Goal: Register for event/course

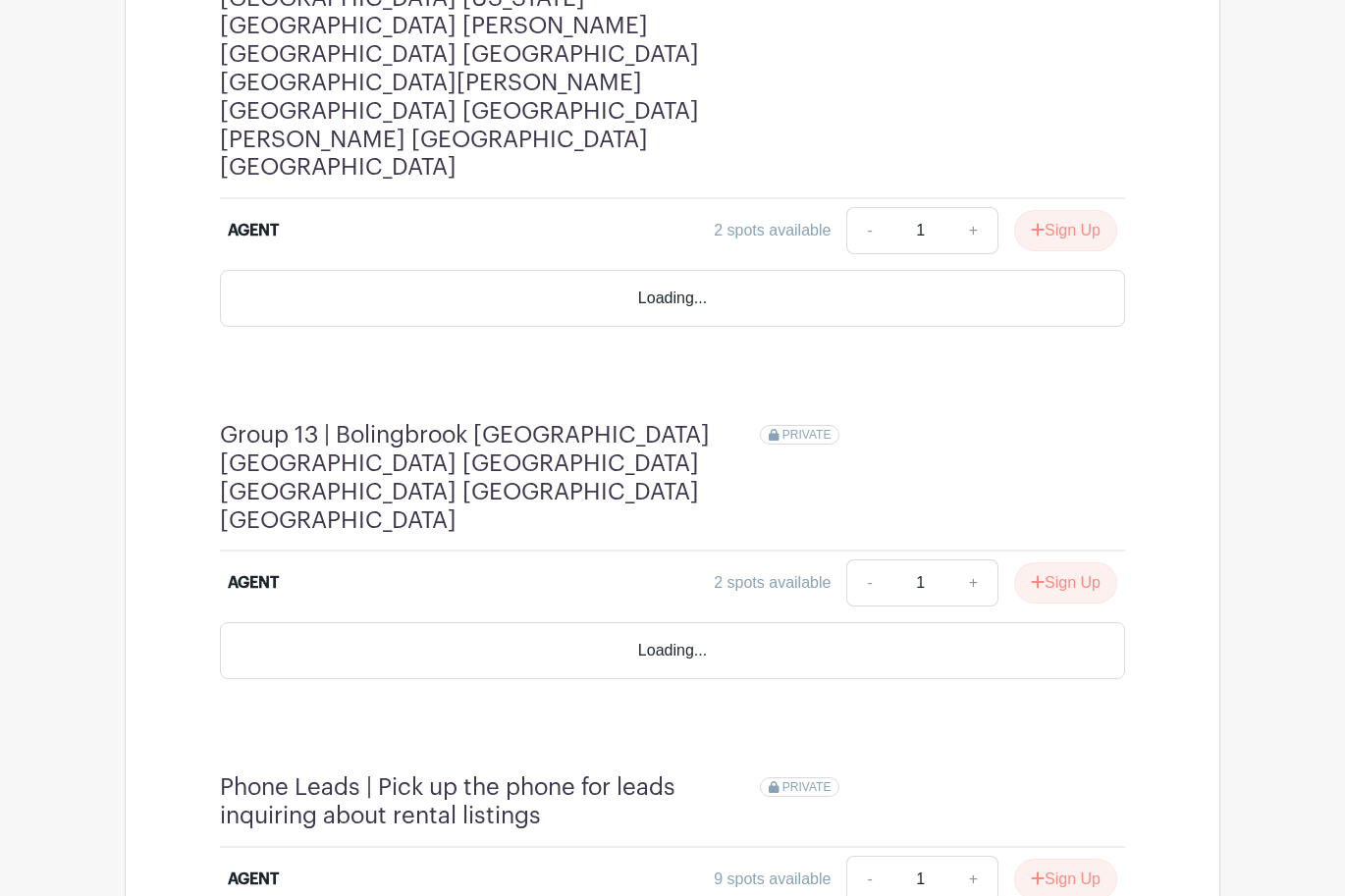
scroll to position [5019, 0]
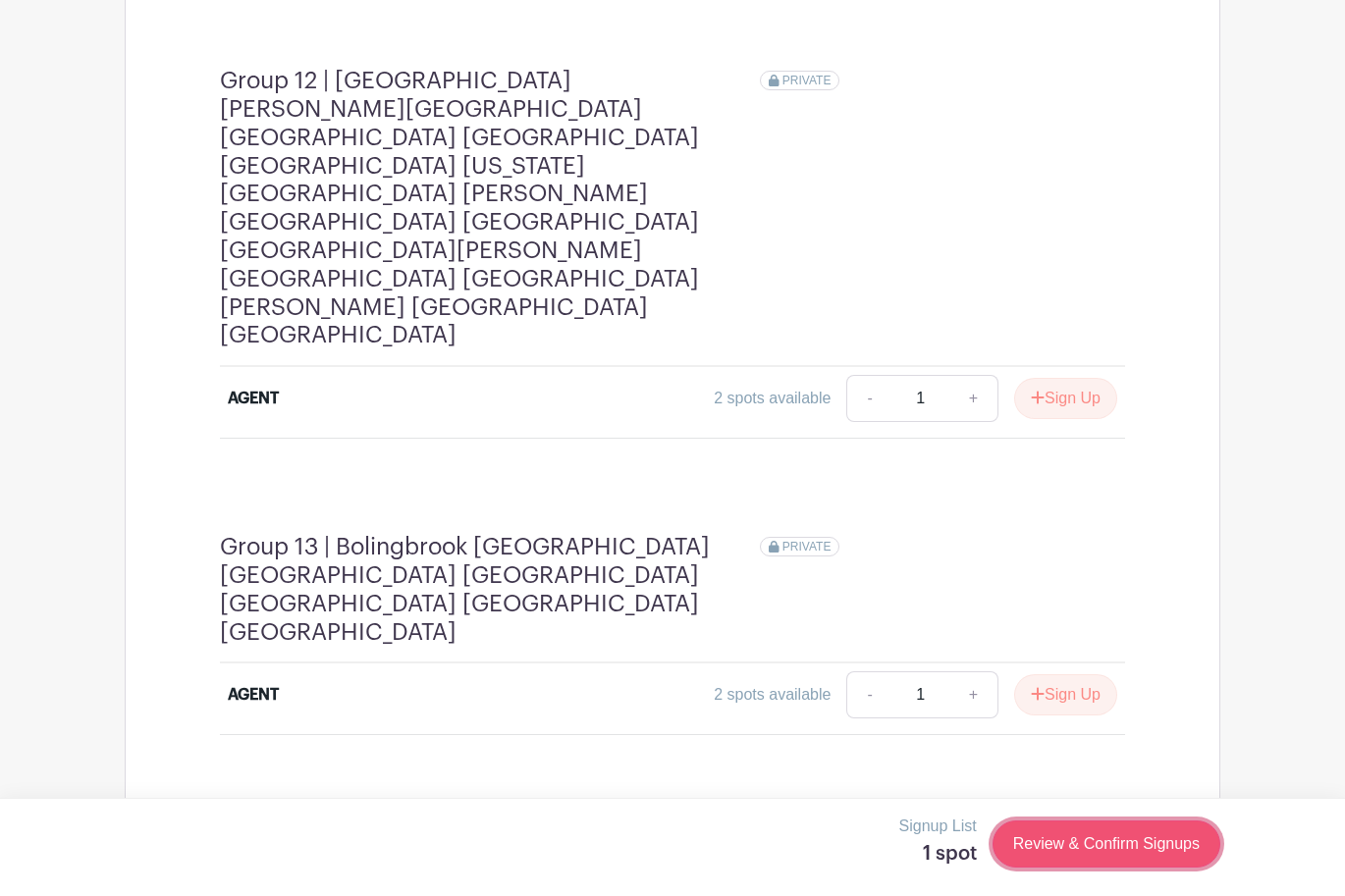
click at [1080, 827] on link "Review & Confirm Signups" at bounding box center [1106, 843] width 228 height 47
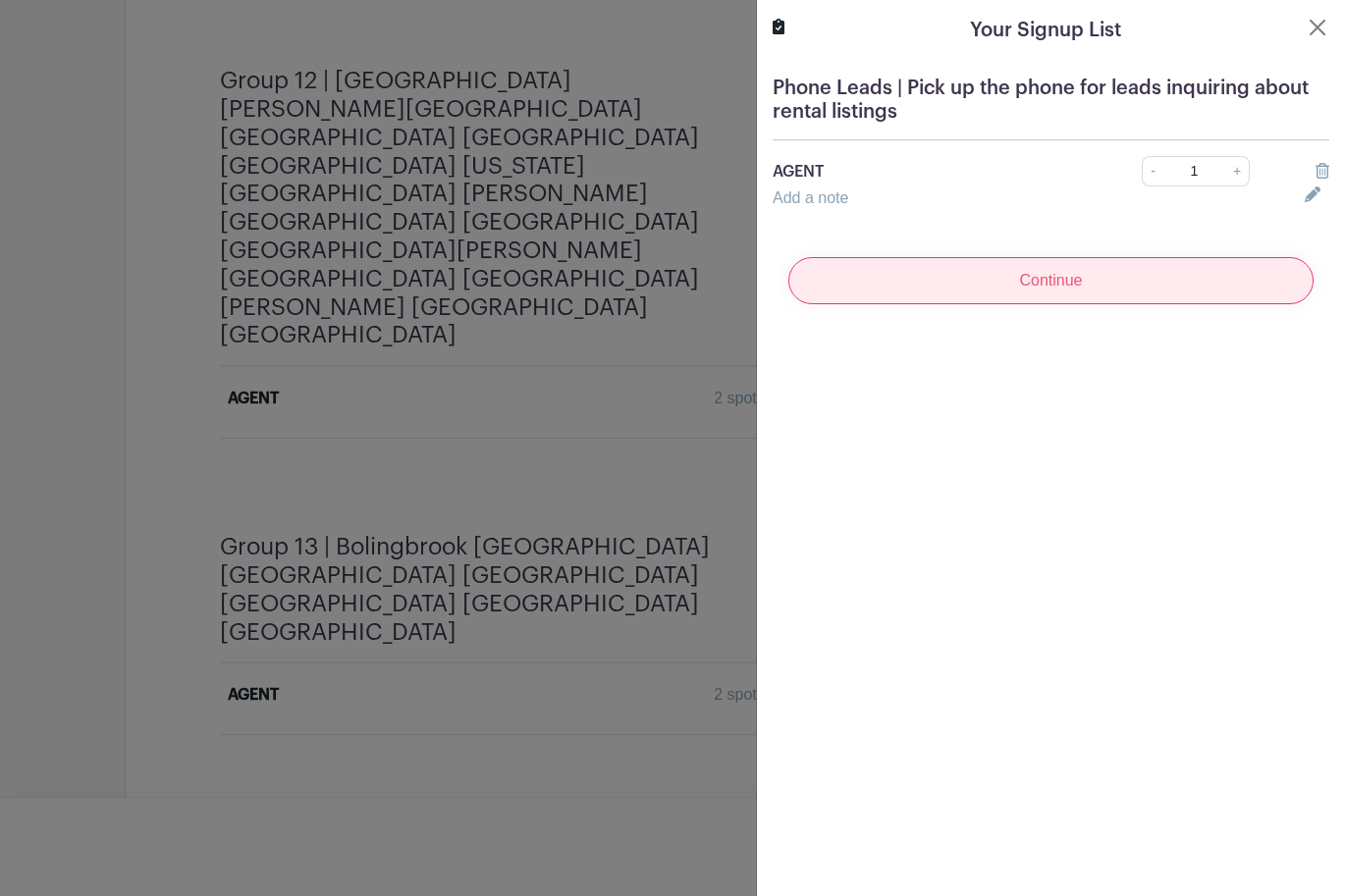
click at [1030, 291] on input "Continue" at bounding box center [1050, 280] width 525 height 47
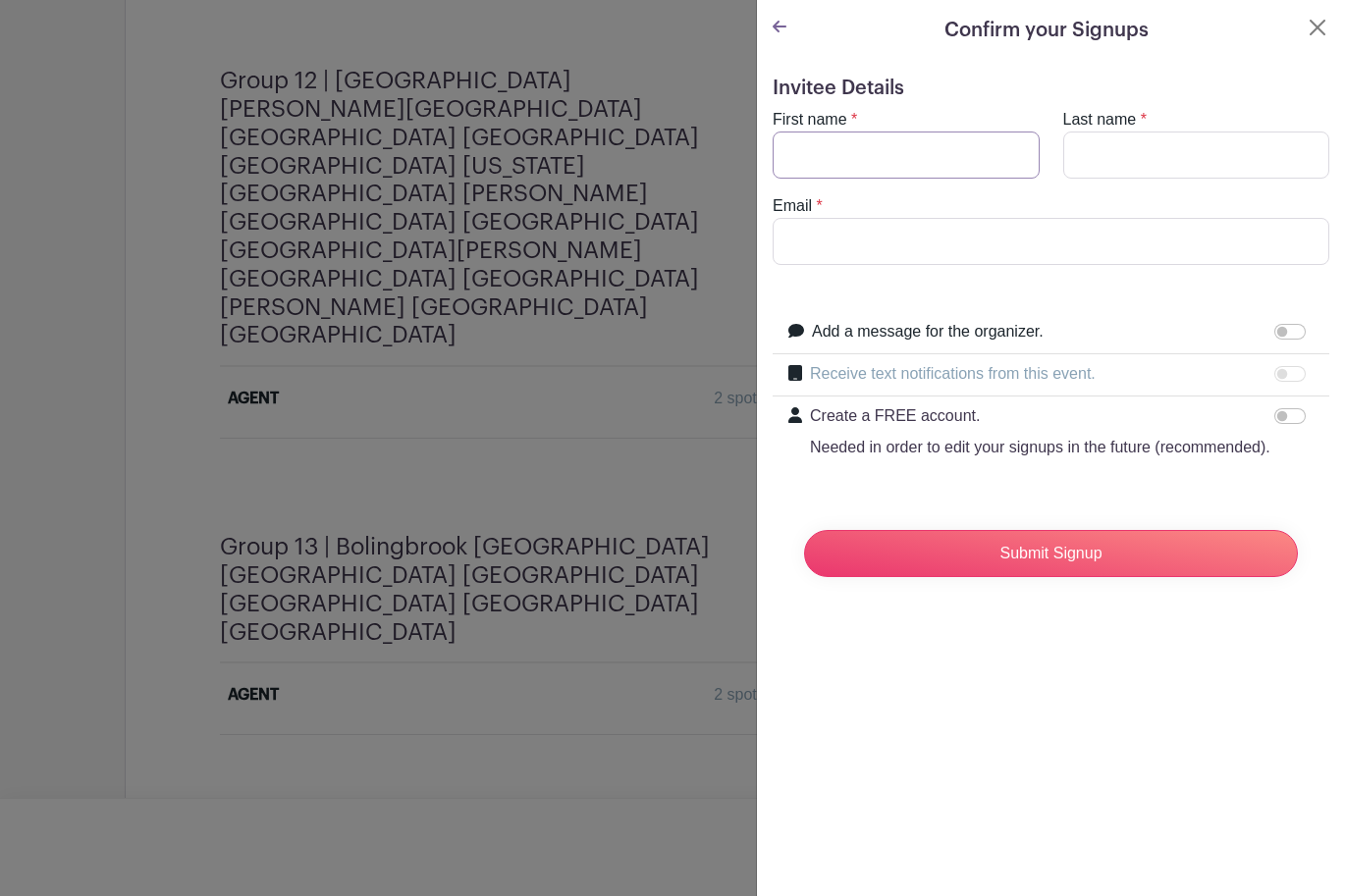
click at [894, 147] on input "First name" at bounding box center [906, 154] width 267 height 47
type input "[PERSON_NAME]"
click at [1129, 154] on input "Last name" at bounding box center [1197, 154] width 267 height 47
type input "Joffe"
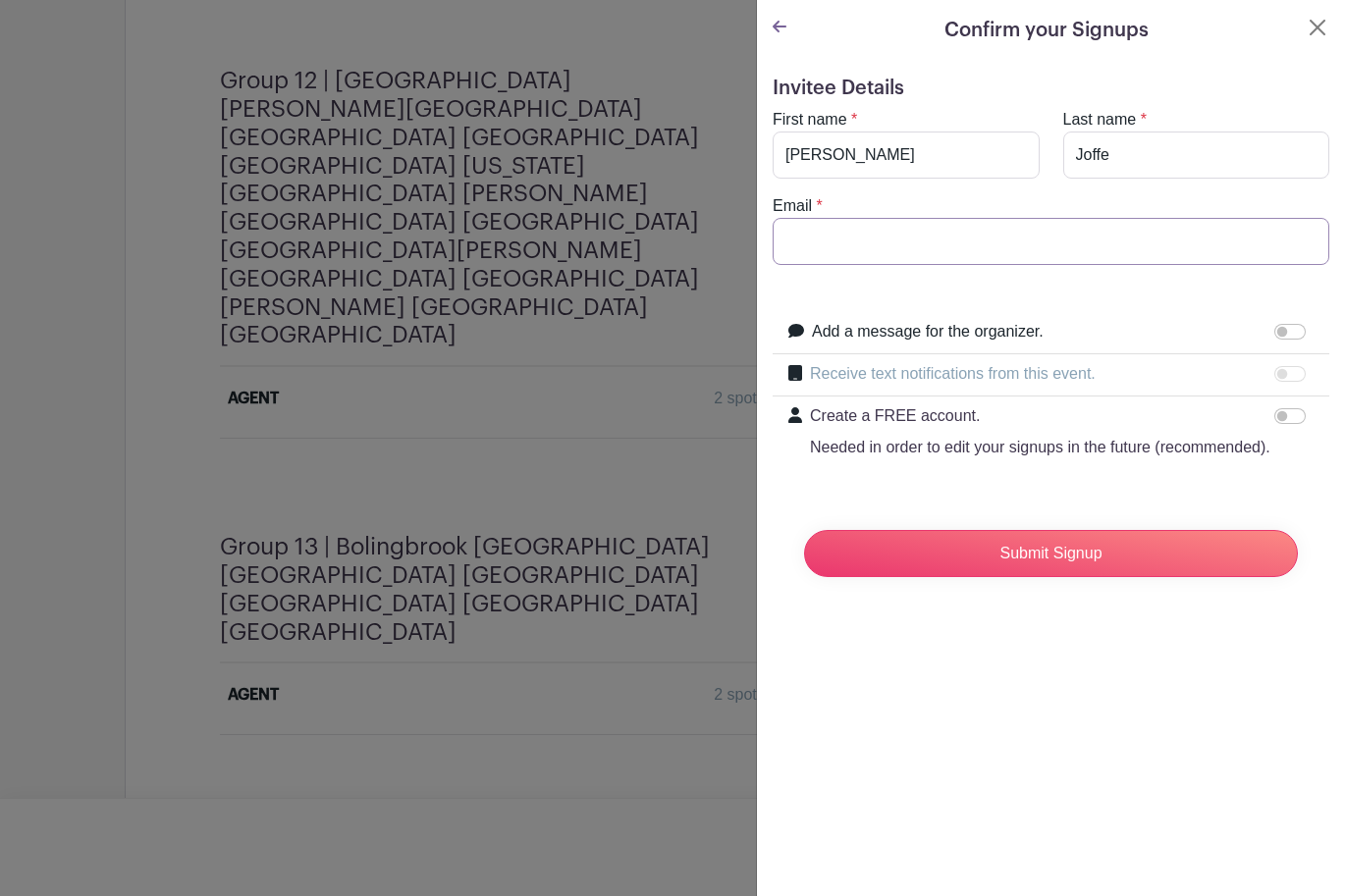
click at [1093, 225] on input "Email" at bounding box center [1050, 241] width 557 height 47
paste input "[PERSON_NAME][EMAIL_ADDRESS][DOMAIN_NAME]"
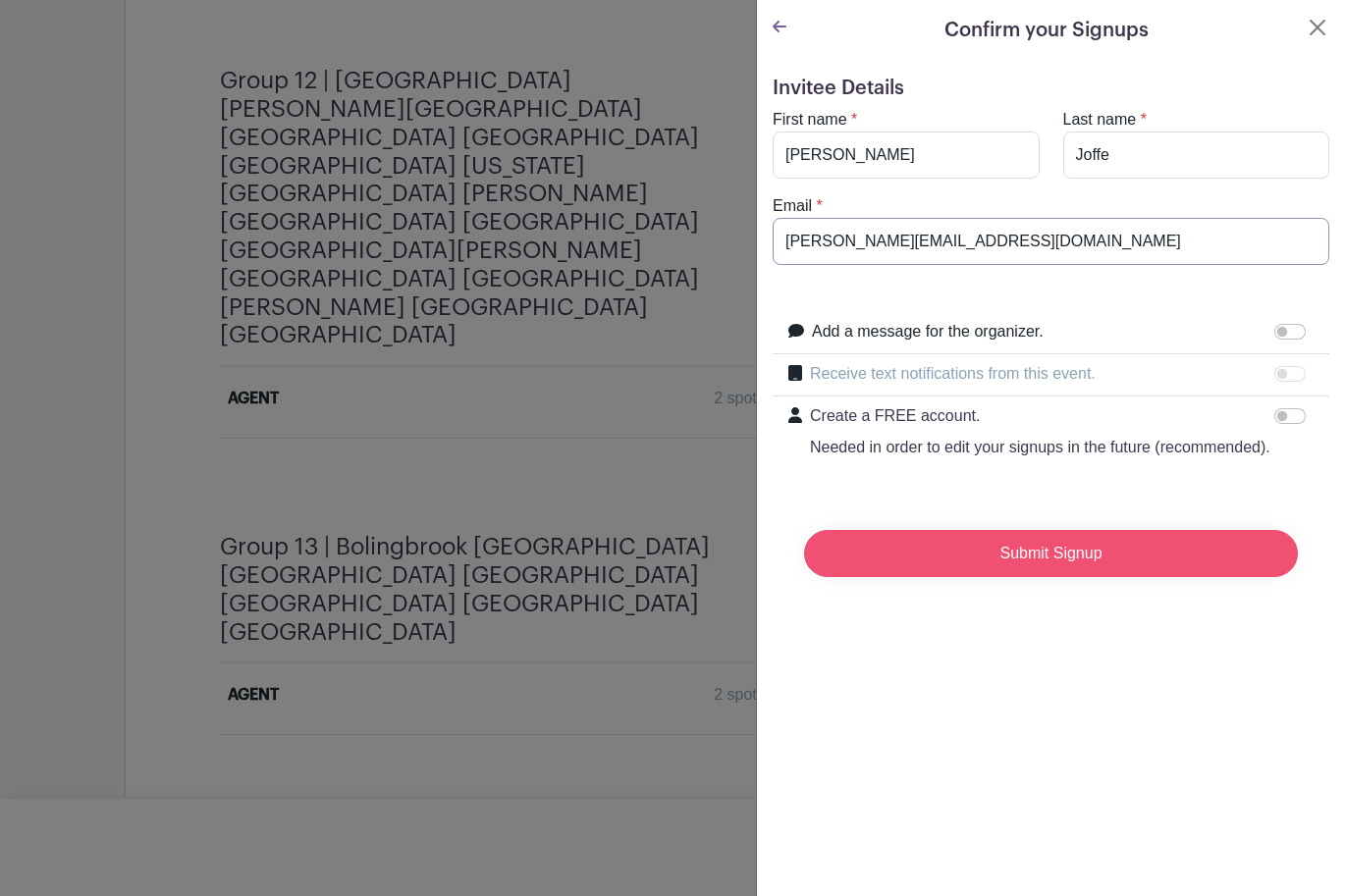
type input "[PERSON_NAME][EMAIL_ADDRESS][DOMAIN_NAME]"
click at [1009, 545] on input "Submit Signup" at bounding box center [1050, 553] width 494 height 47
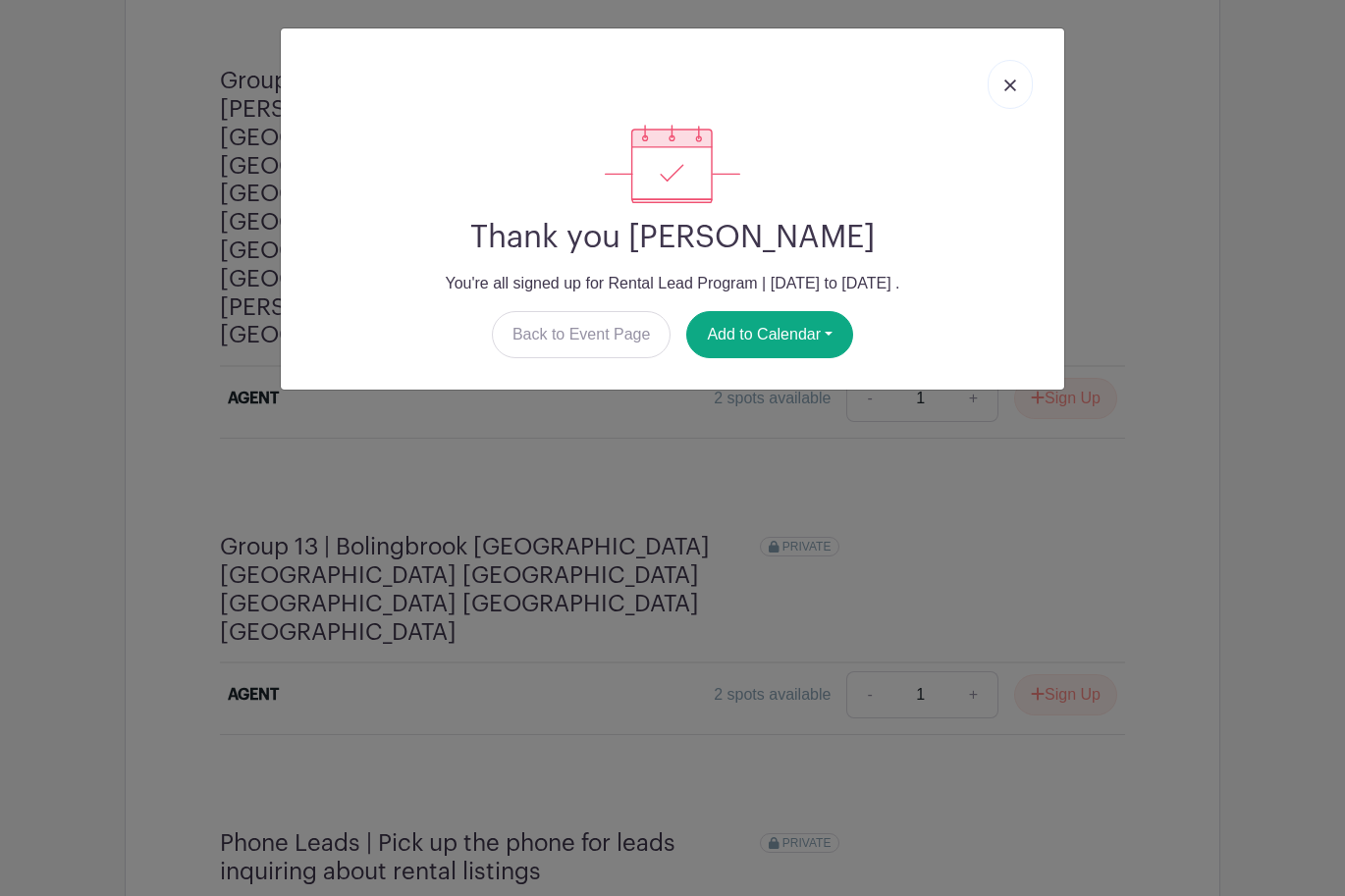
click at [1010, 94] on link at bounding box center [1009, 84] width 45 height 49
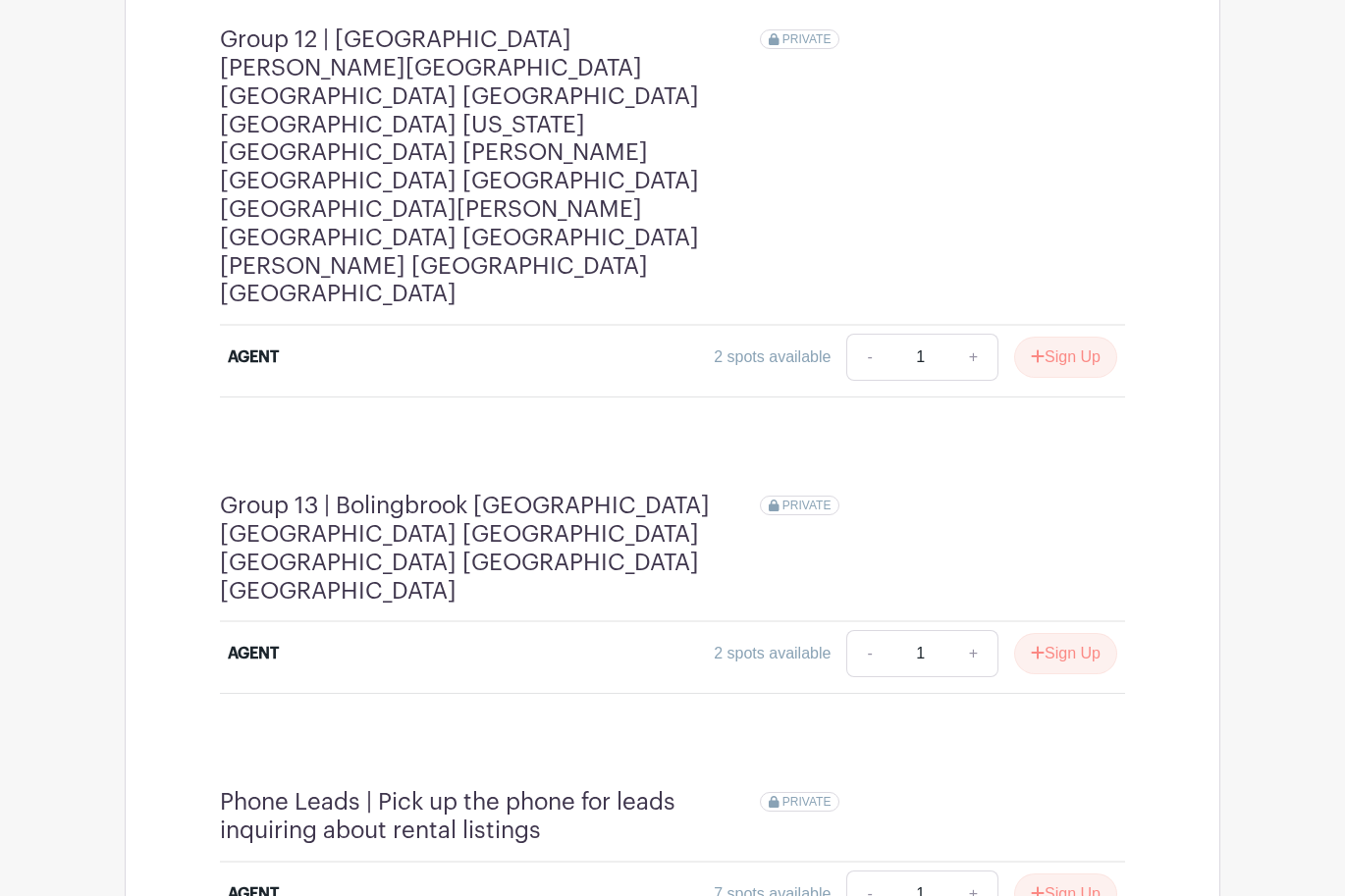
scroll to position [5047, 0]
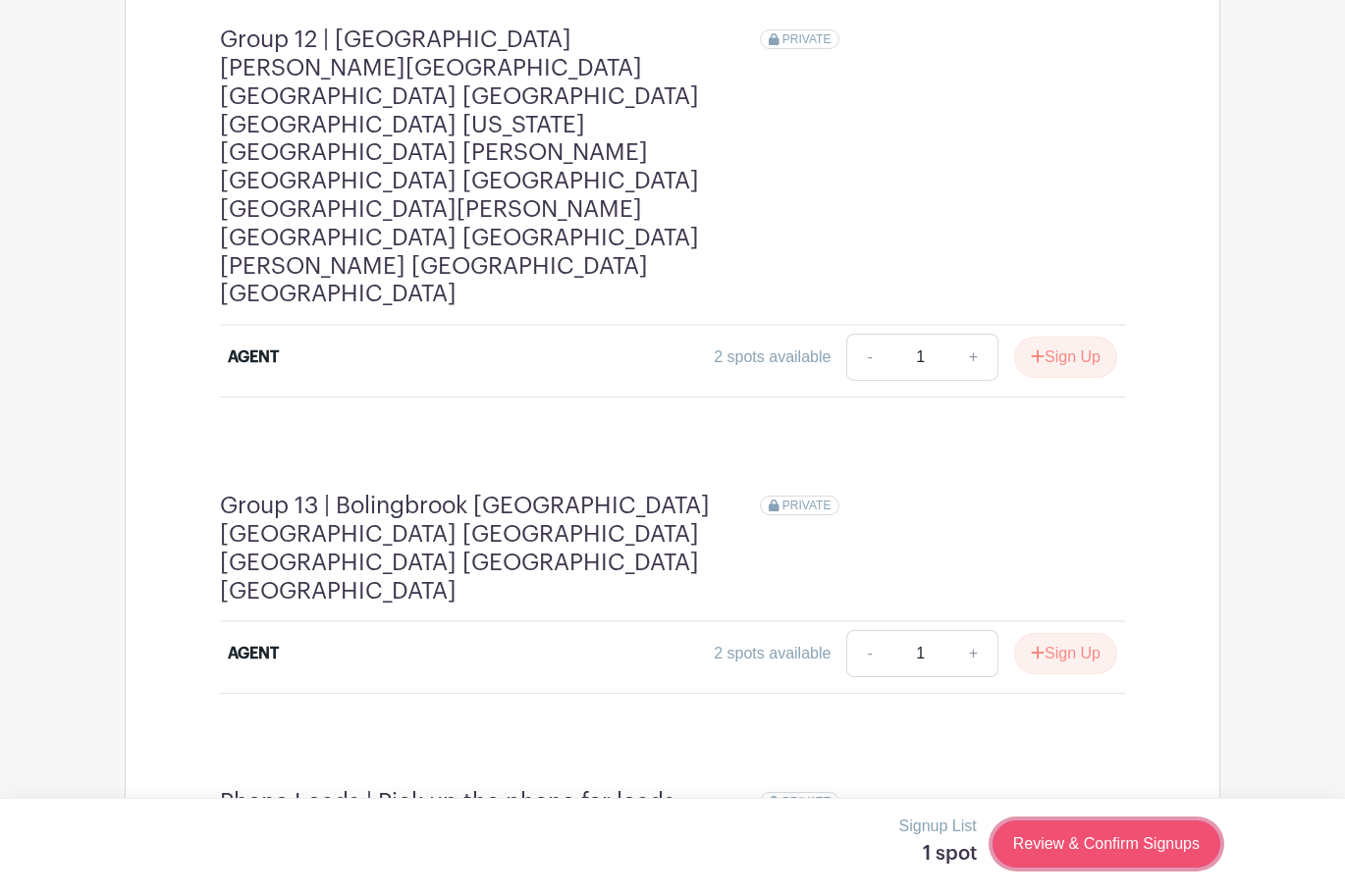
click at [1095, 832] on link "Review & Confirm Signups" at bounding box center [1106, 843] width 228 height 47
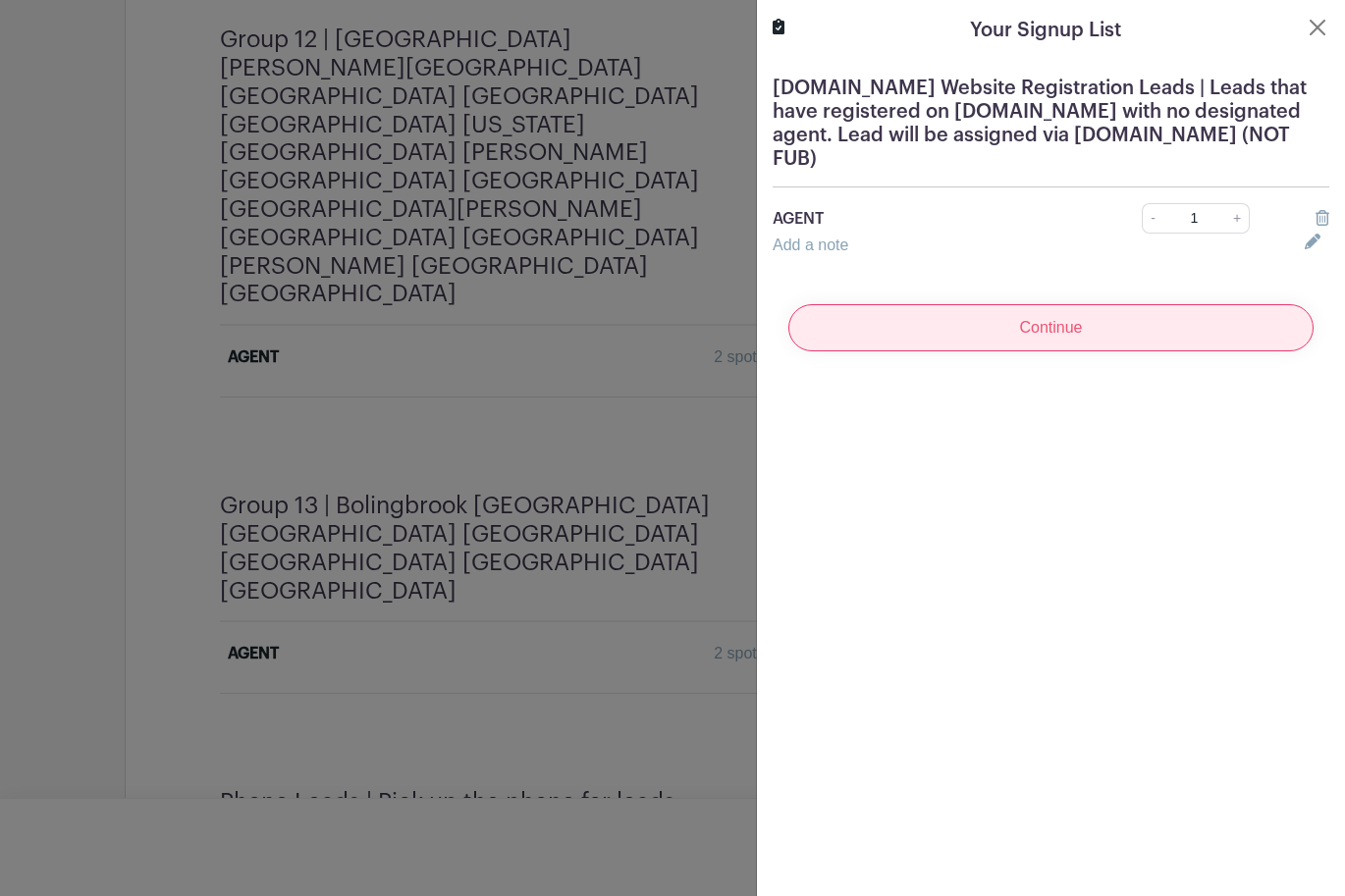
click at [997, 341] on input "Continue" at bounding box center [1050, 328] width 525 height 47
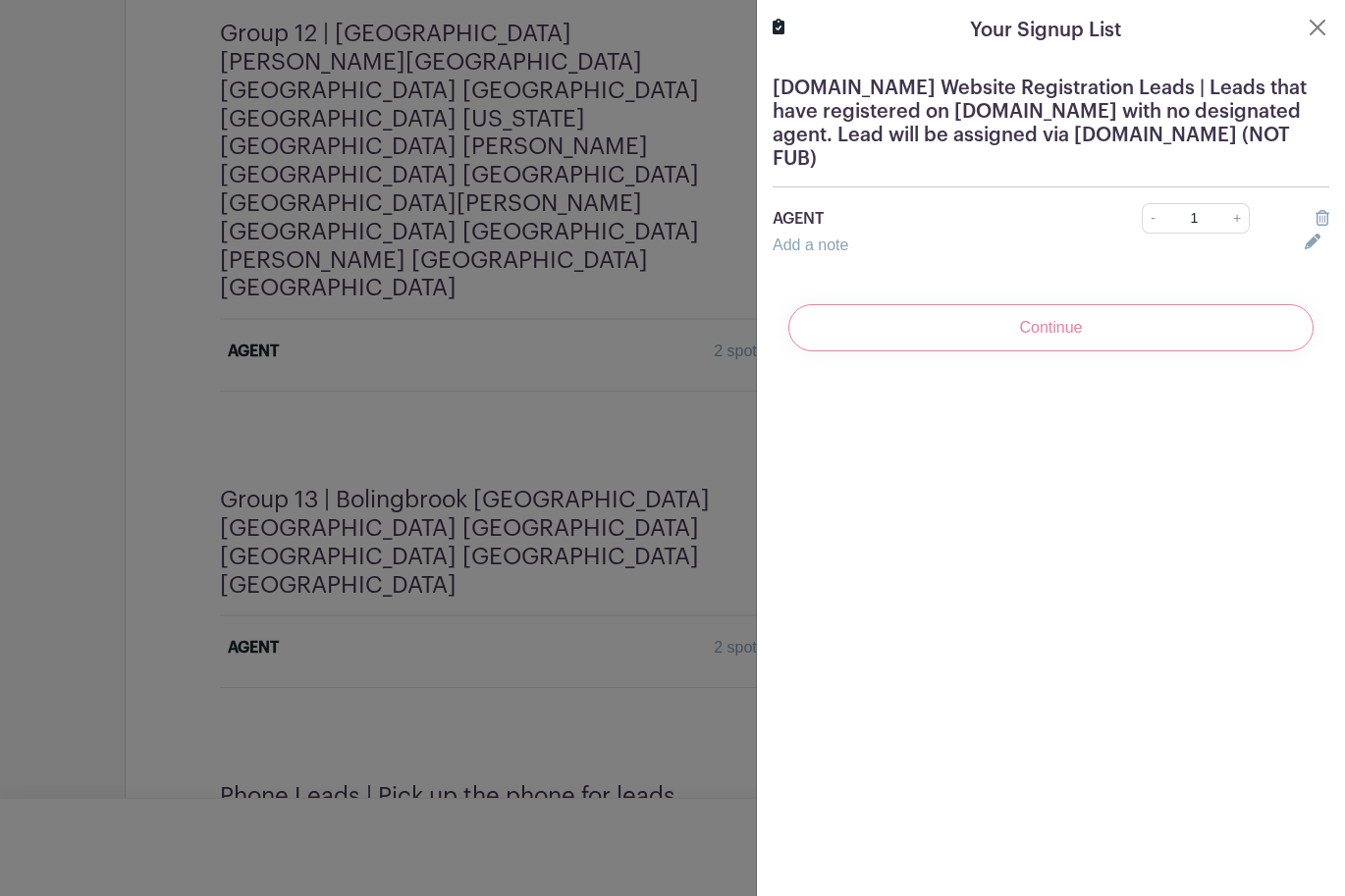
scroll to position [5042, 0]
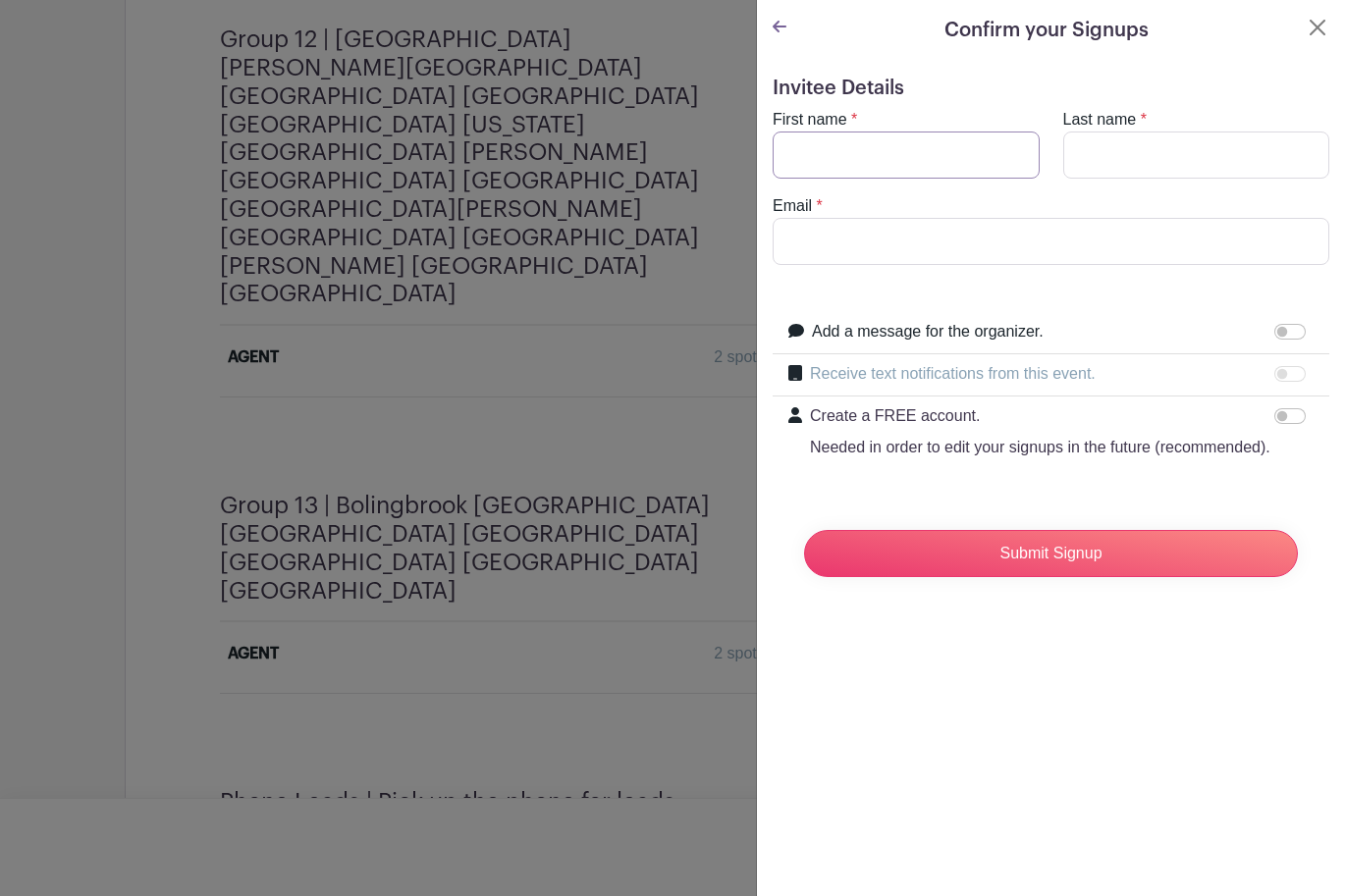
click at [887, 148] on input "First name" at bounding box center [906, 154] width 267 height 47
type input "[PERSON_NAME]"
click at [1129, 133] on input "Last name" at bounding box center [1197, 154] width 267 height 47
type input "Joffe"
click at [1095, 254] on input "Email" at bounding box center [1050, 241] width 557 height 47
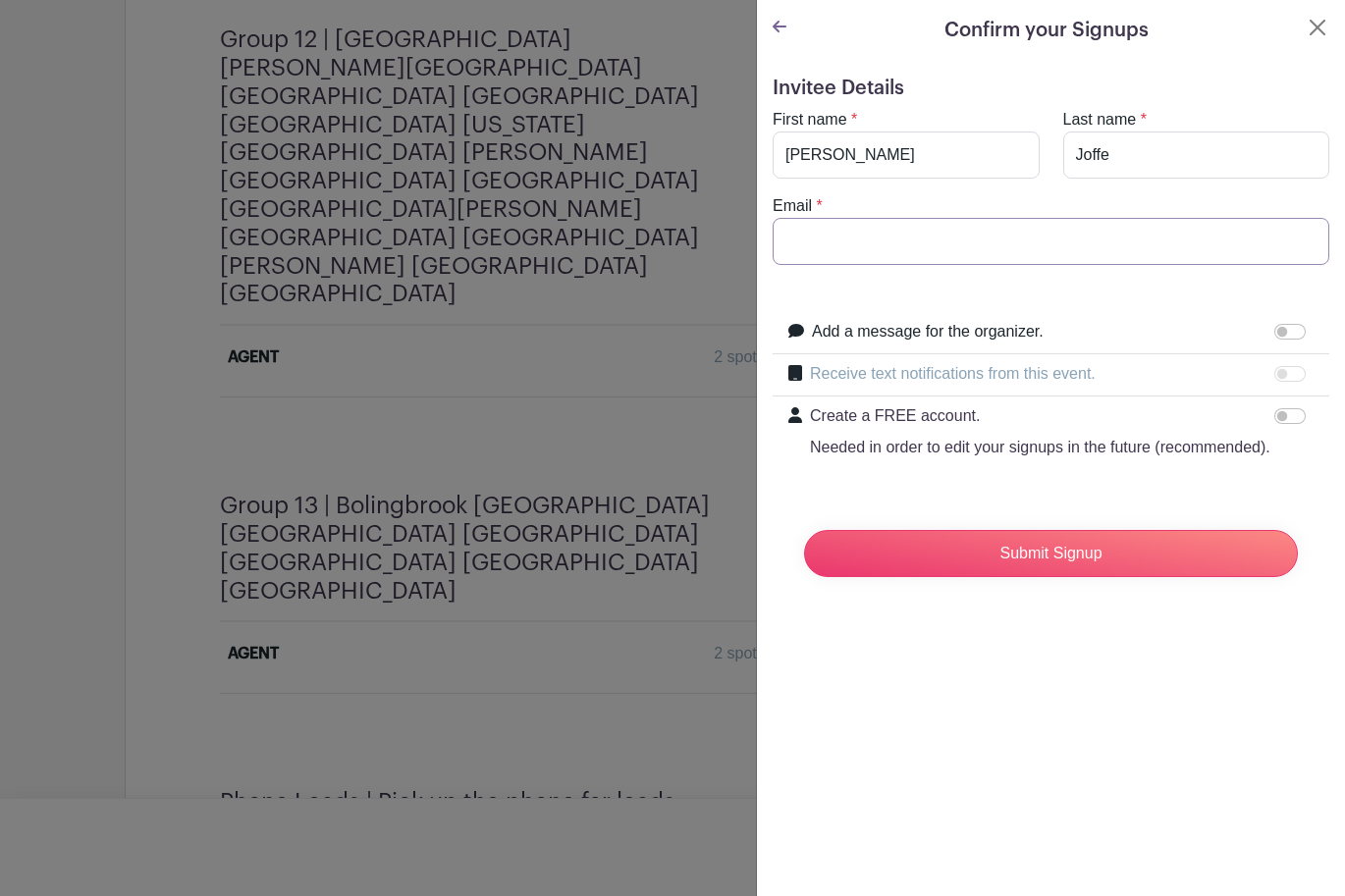
type input "[PERSON_NAME][EMAIL_ADDRESS][DOMAIN_NAME]"
click at [1003, 592] on div "Invitee Details First name * [PERSON_NAME] Last name * [PERSON_NAME] Email * [P…" at bounding box center [1050, 342] width 588 height 563
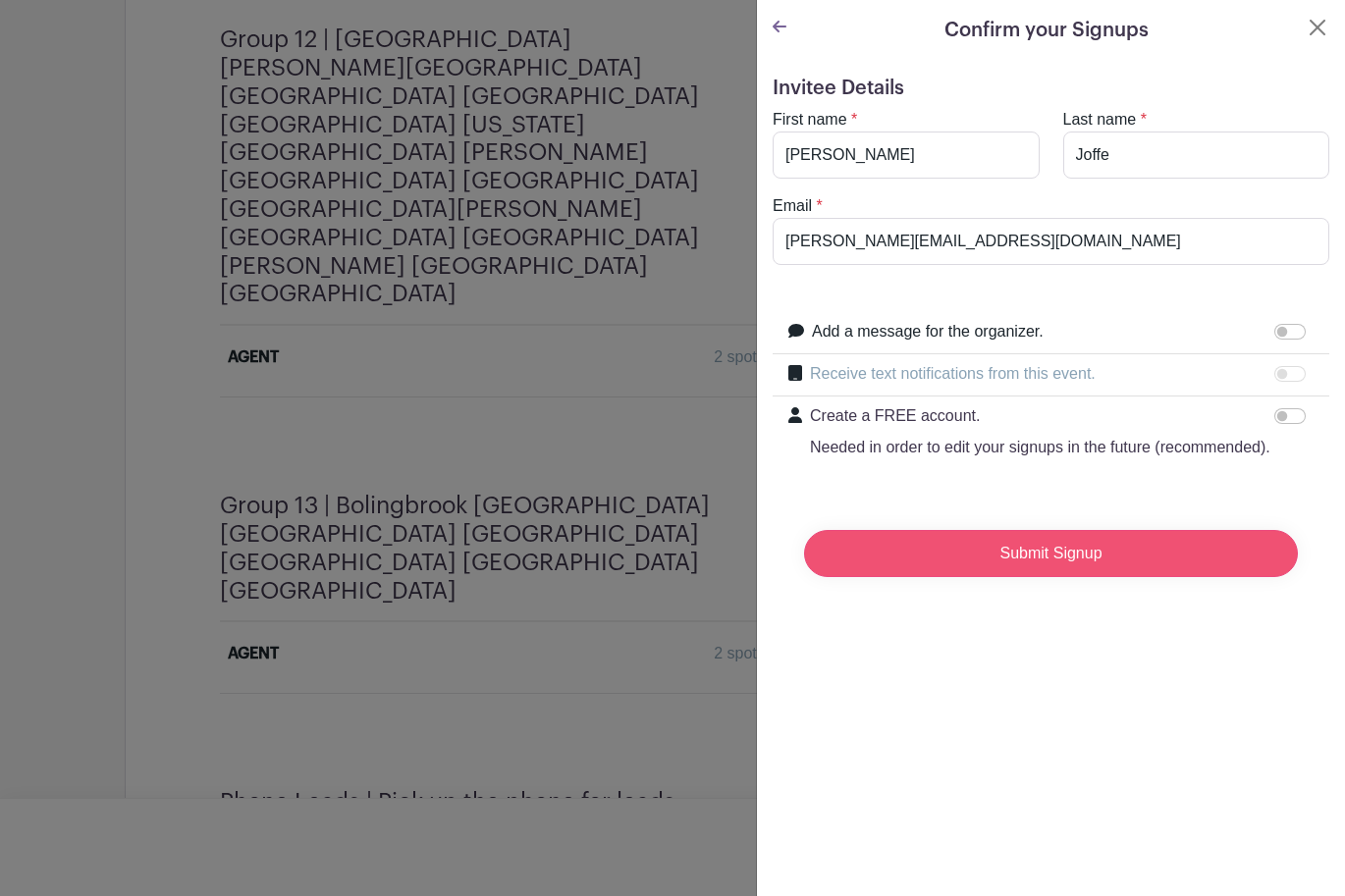
click at [1001, 574] on input "Submit Signup" at bounding box center [1050, 553] width 494 height 47
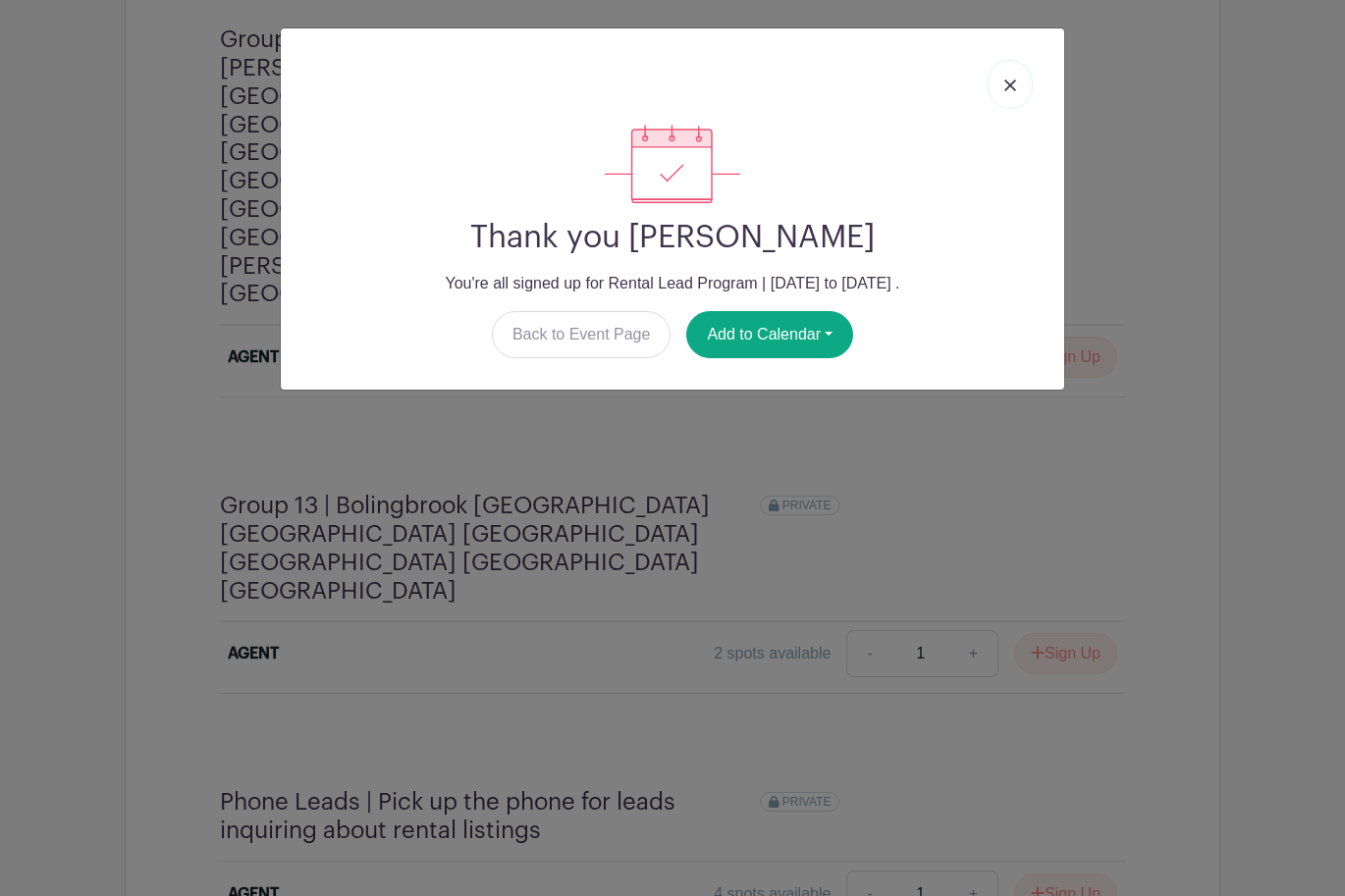
click at [997, 93] on link at bounding box center [1009, 84] width 45 height 49
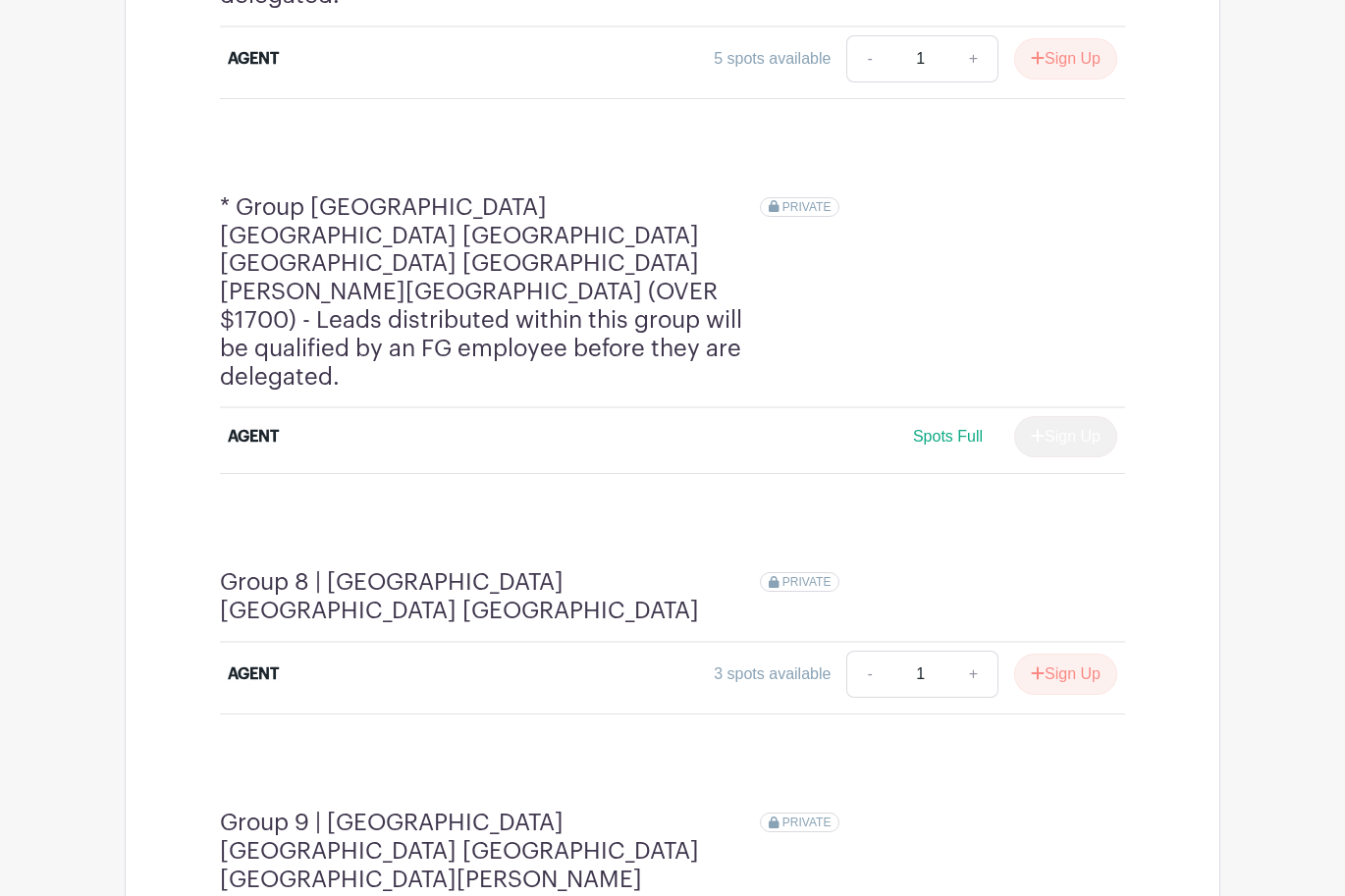
scroll to position [3134, 0]
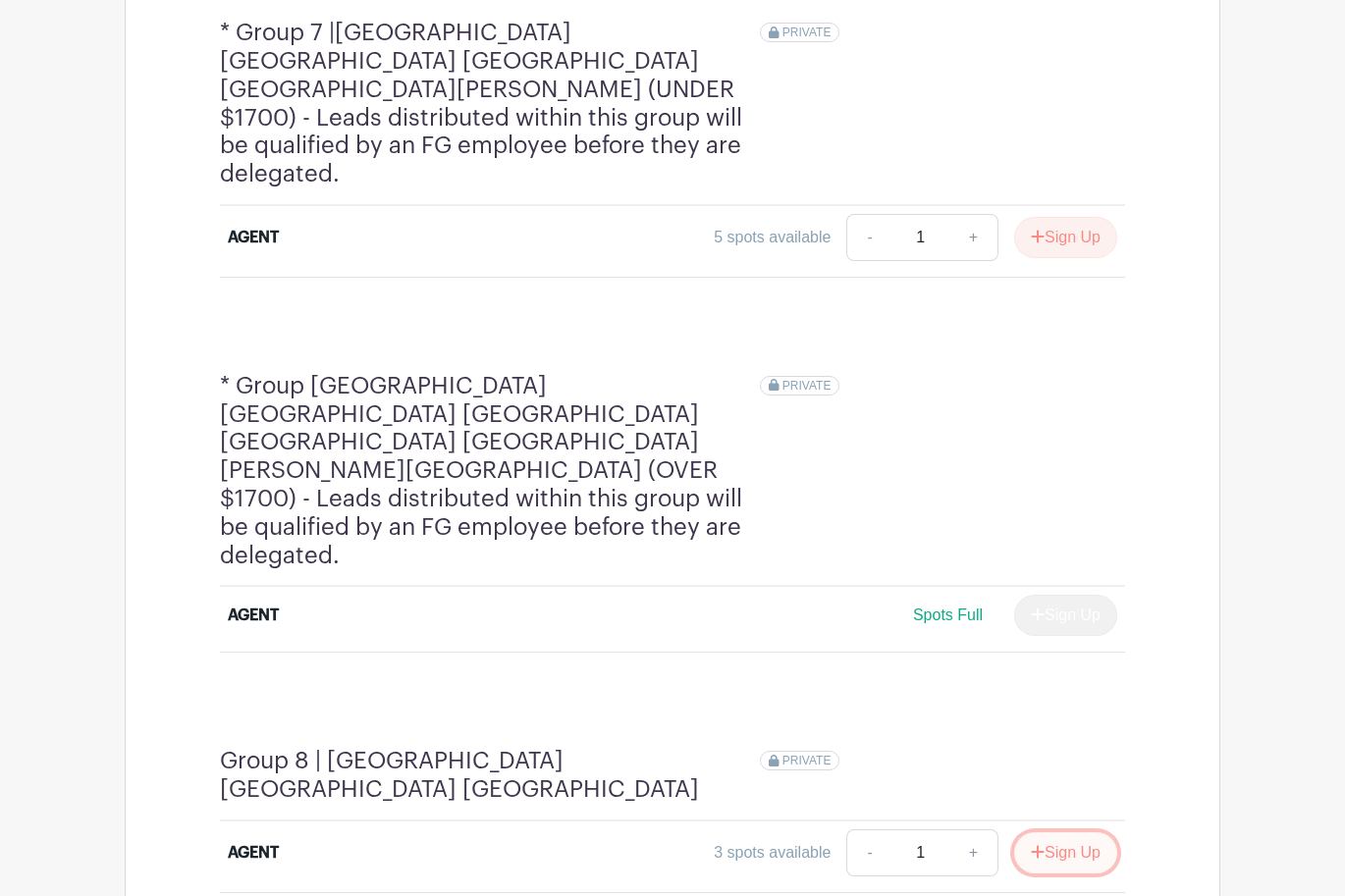
click at [1060, 832] on button "Sign Up" at bounding box center [1065, 852] width 104 height 41
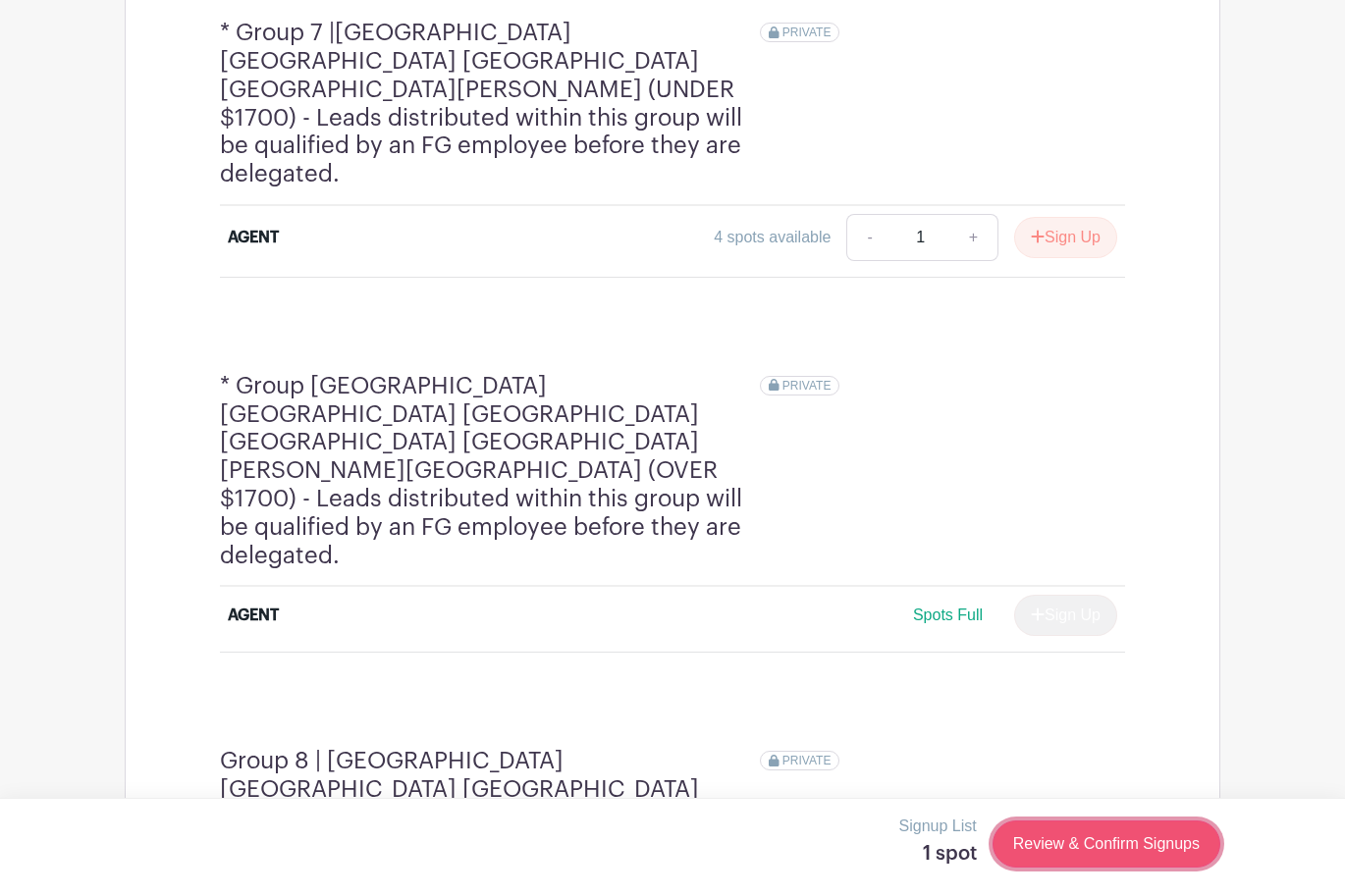
click at [1053, 828] on link "Review & Confirm Signups" at bounding box center [1106, 843] width 228 height 47
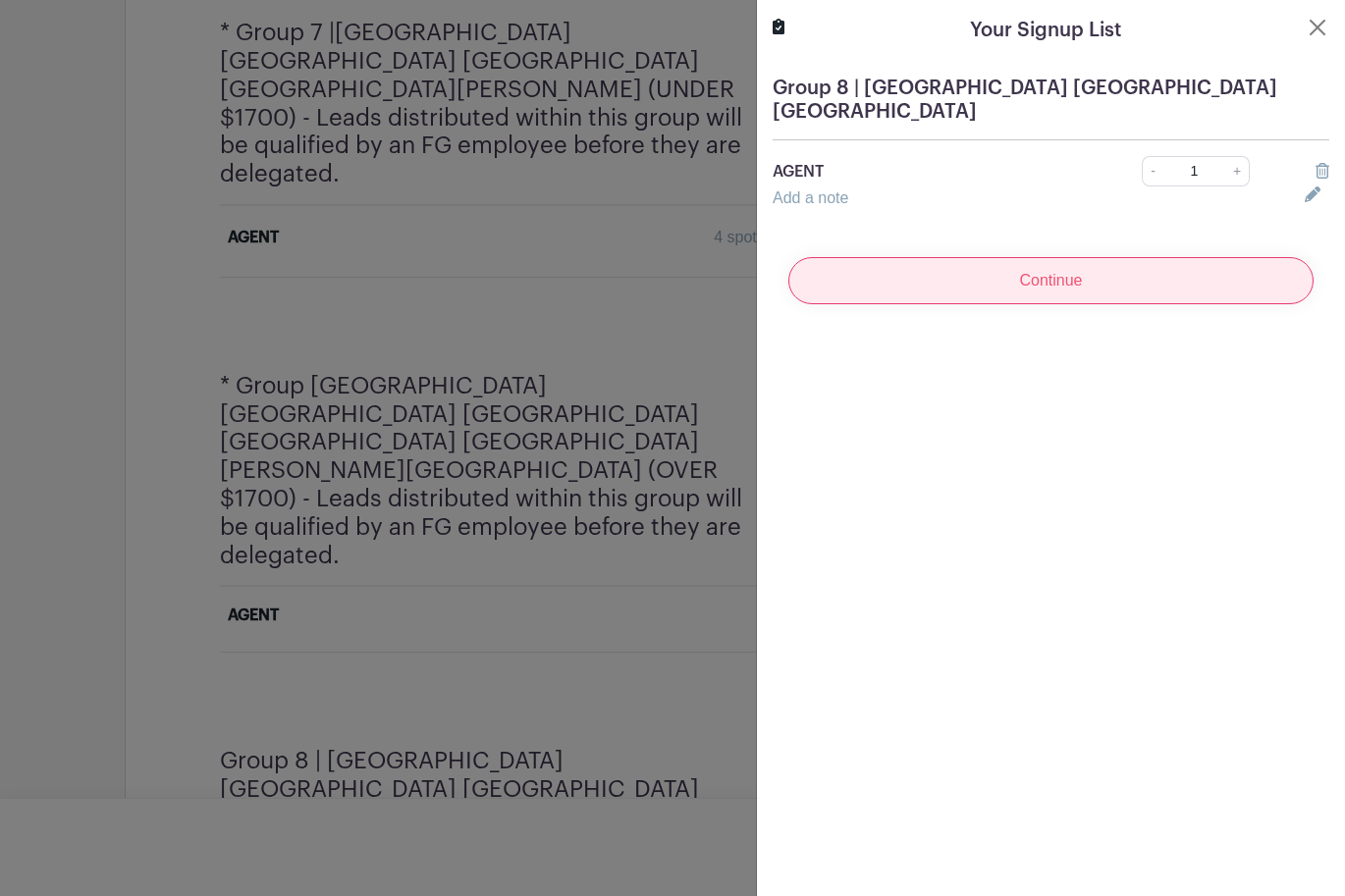
click at [1012, 266] on input "Continue" at bounding box center [1050, 280] width 525 height 47
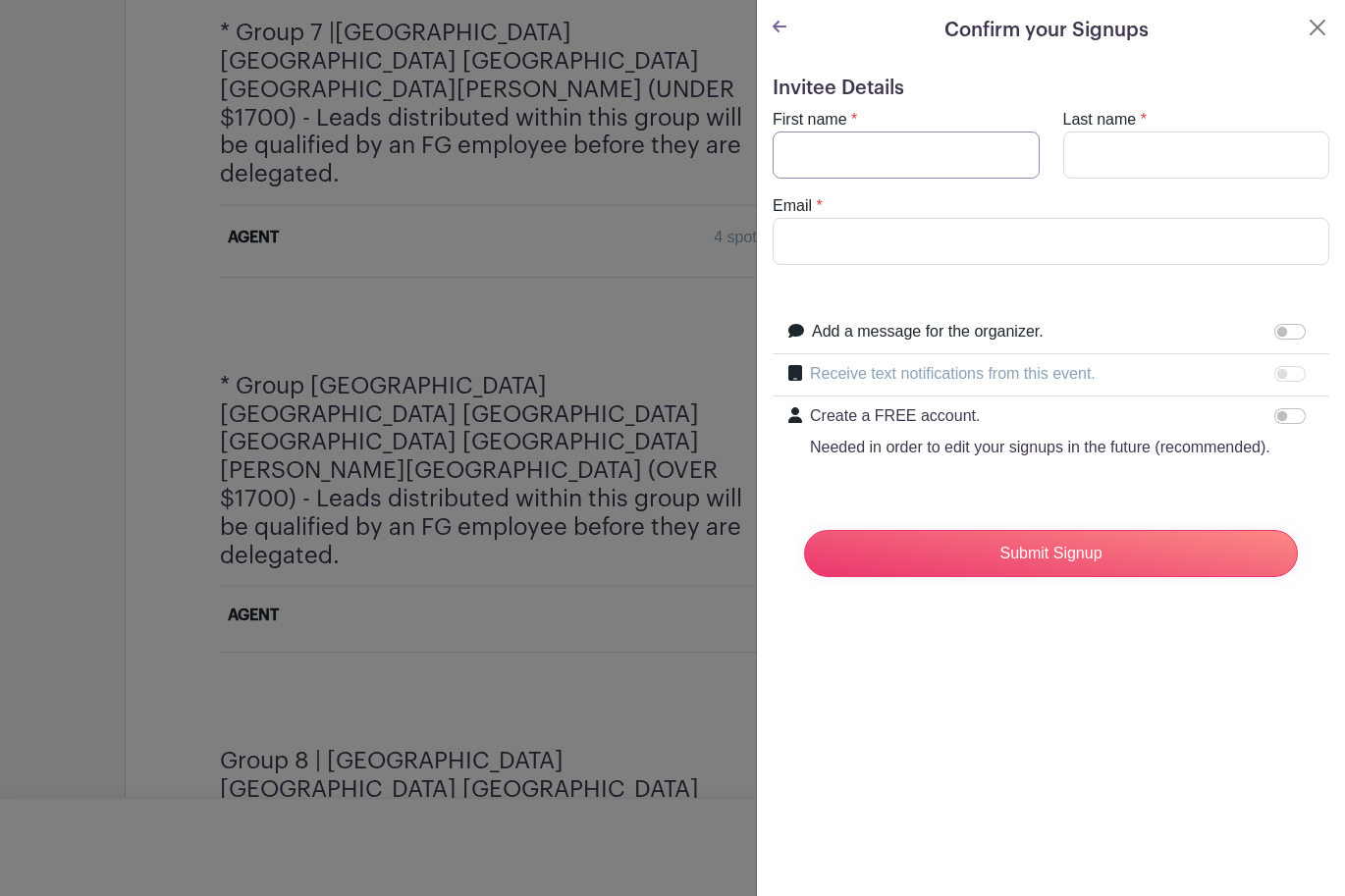
click at [966, 147] on input "First name" at bounding box center [906, 154] width 267 height 47
type input "[PERSON_NAME]"
click at [1115, 161] on input "Last name" at bounding box center [1197, 154] width 267 height 47
click at [1101, 223] on input "Email" at bounding box center [1050, 241] width 557 height 47
click at [1168, 148] on input "Last name" at bounding box center [1197, 154] width 267 height 47
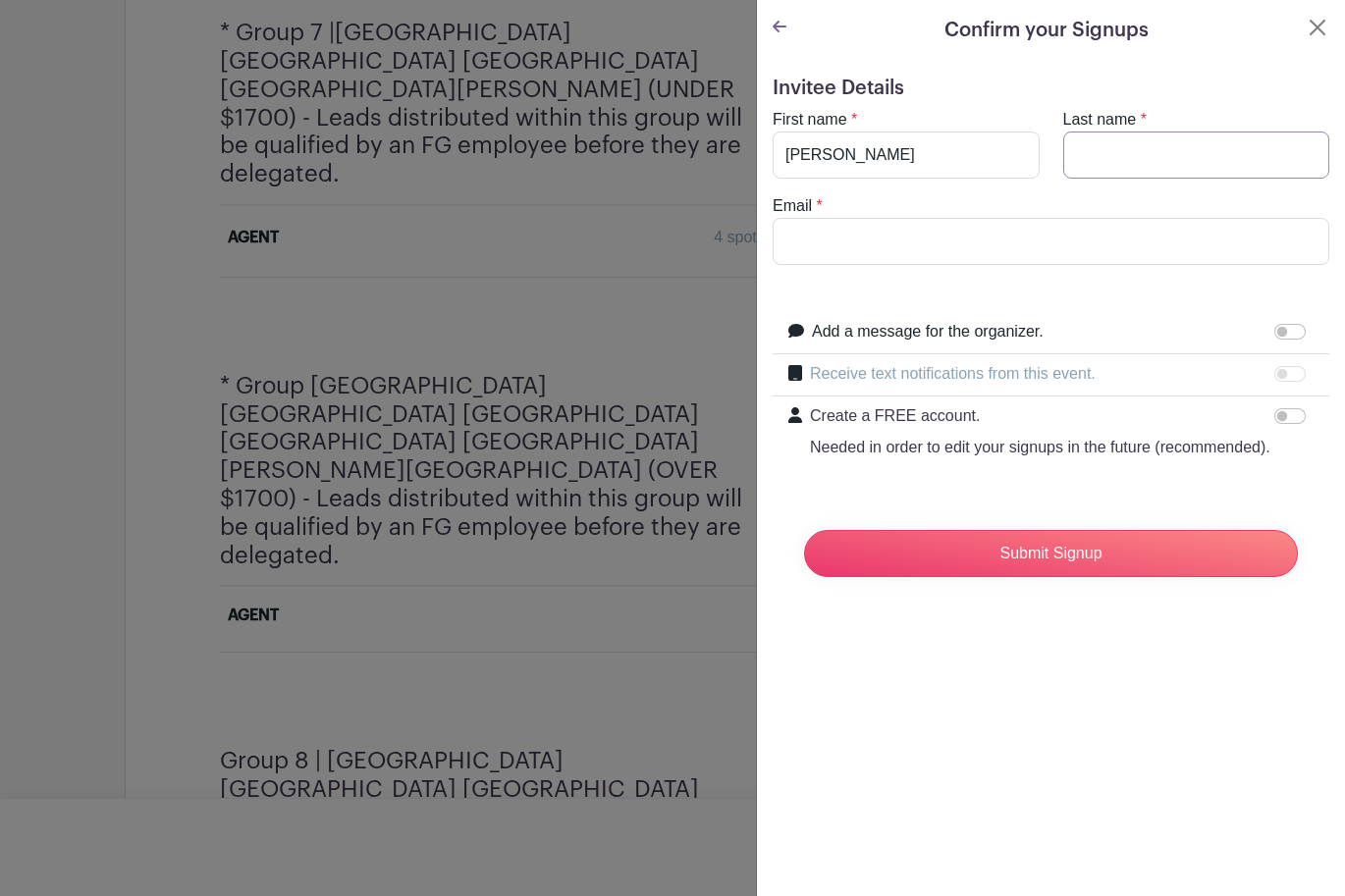
type input "Joffe"
click at [1132, 233] on input "Email" at bounding box center [1050, 241] width 557 height 47
paste input "[PERSON_NAME][EMAIL_ADDRESS][DOMAIN_NAME]"
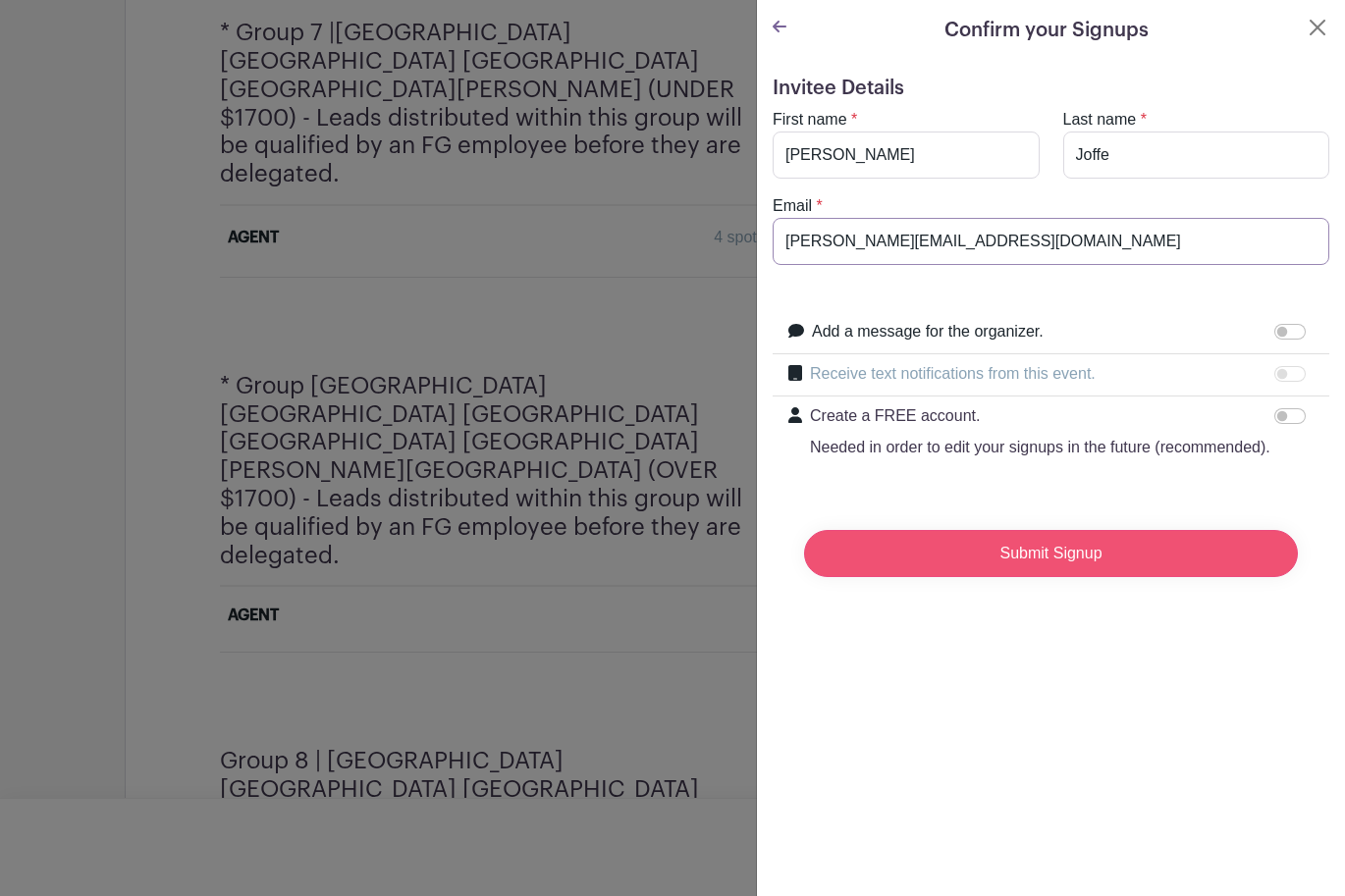
type input "[PERSON_NAME][EMAIL_ADDRESS][DOMAIN_NAME]"
click at [1085, 536] on input "Submit Signup" at bounding box center [1050, 553] width 494 height 47
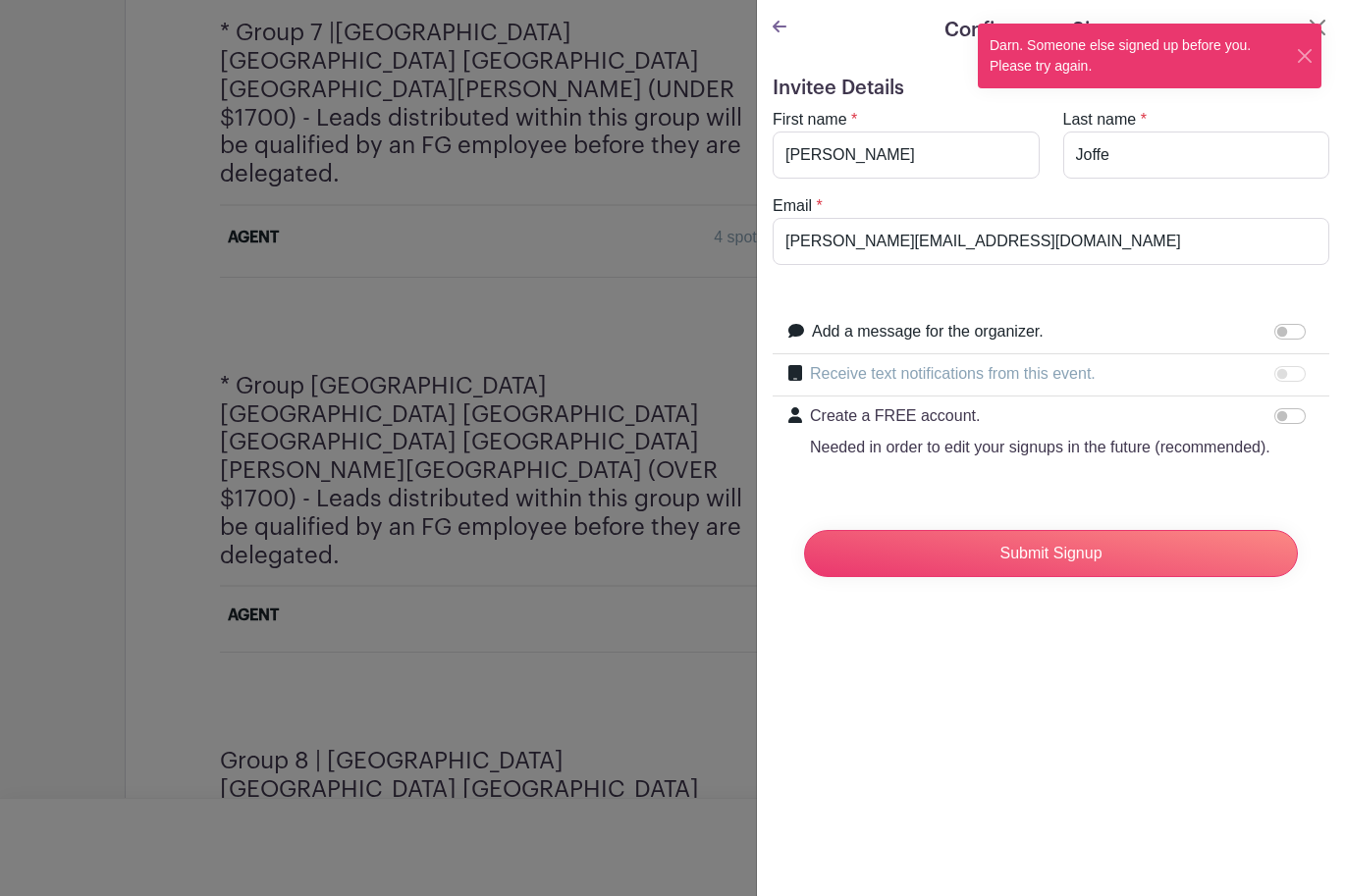
click at [782, 12] on turbo-frame "Confirm your Signups Invitee Details First name * [PERSON_NAME] Last name * [PE…" at bounding box center [1050, 312] width 588 height 624
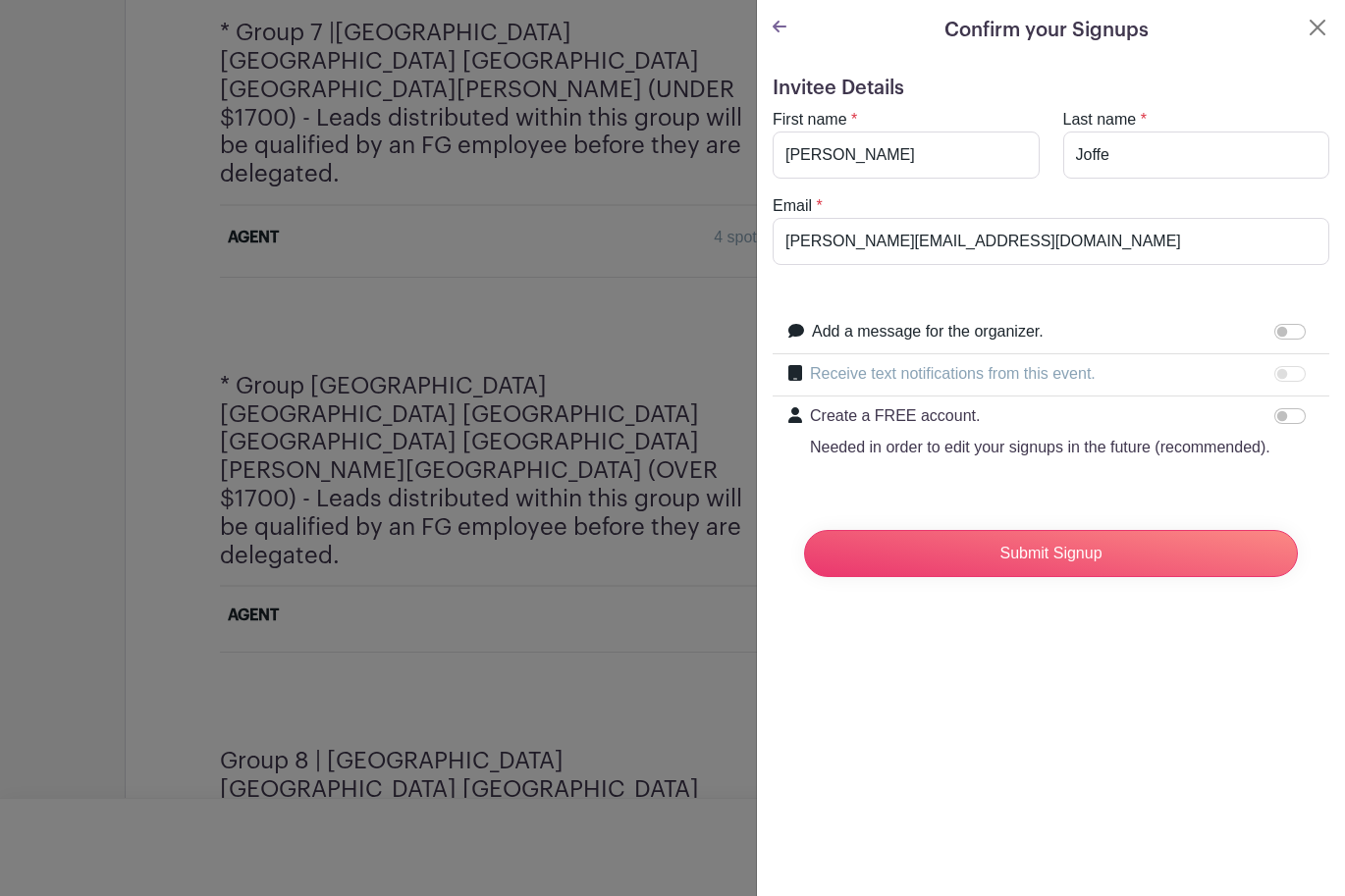
click at [777, 21] on icon at bounding box center [780, 27] width 14 height 16
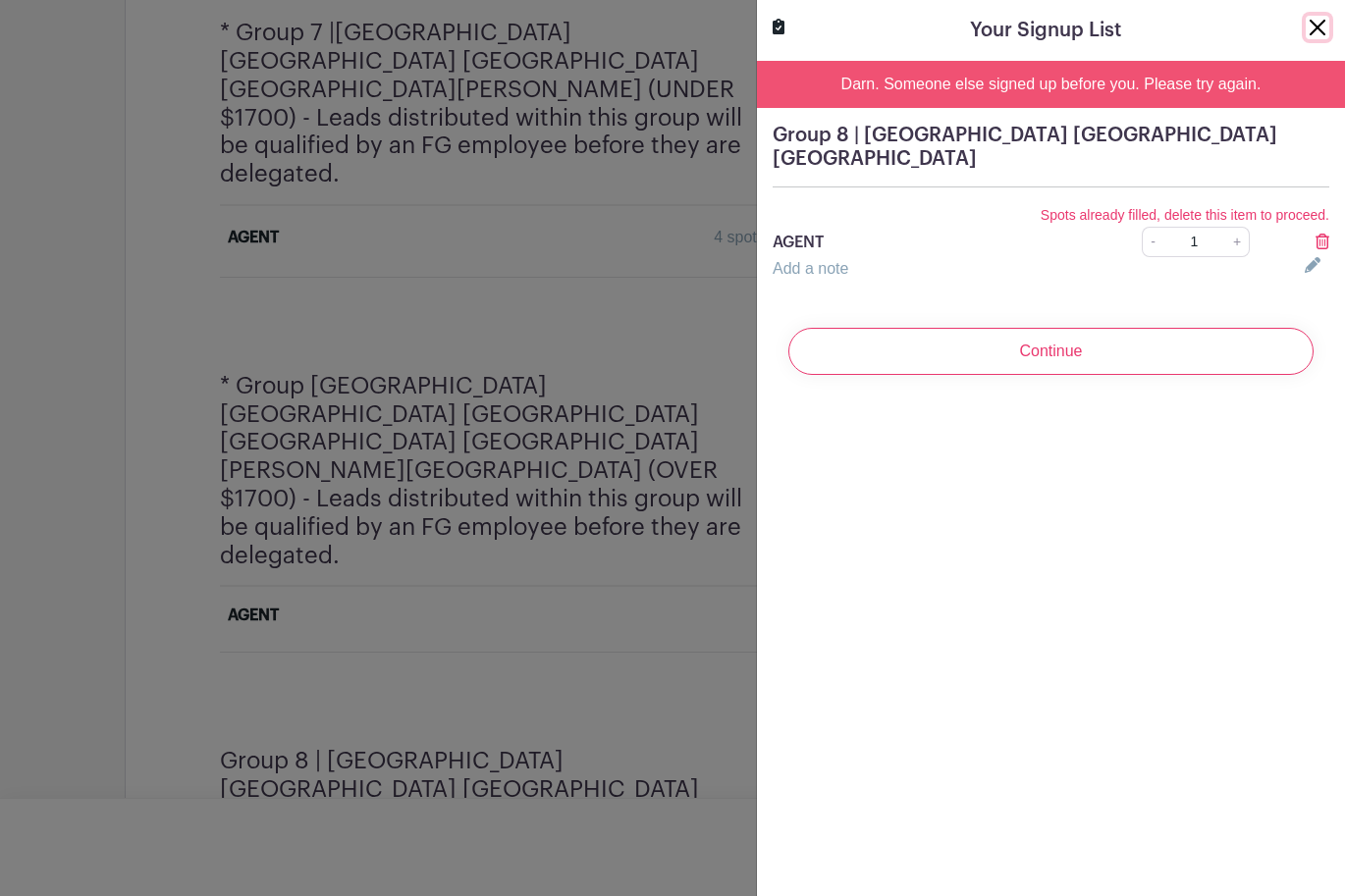
click at [1315, 33] on button "Close" at bounding box center [1317, 28] width 24 height 24
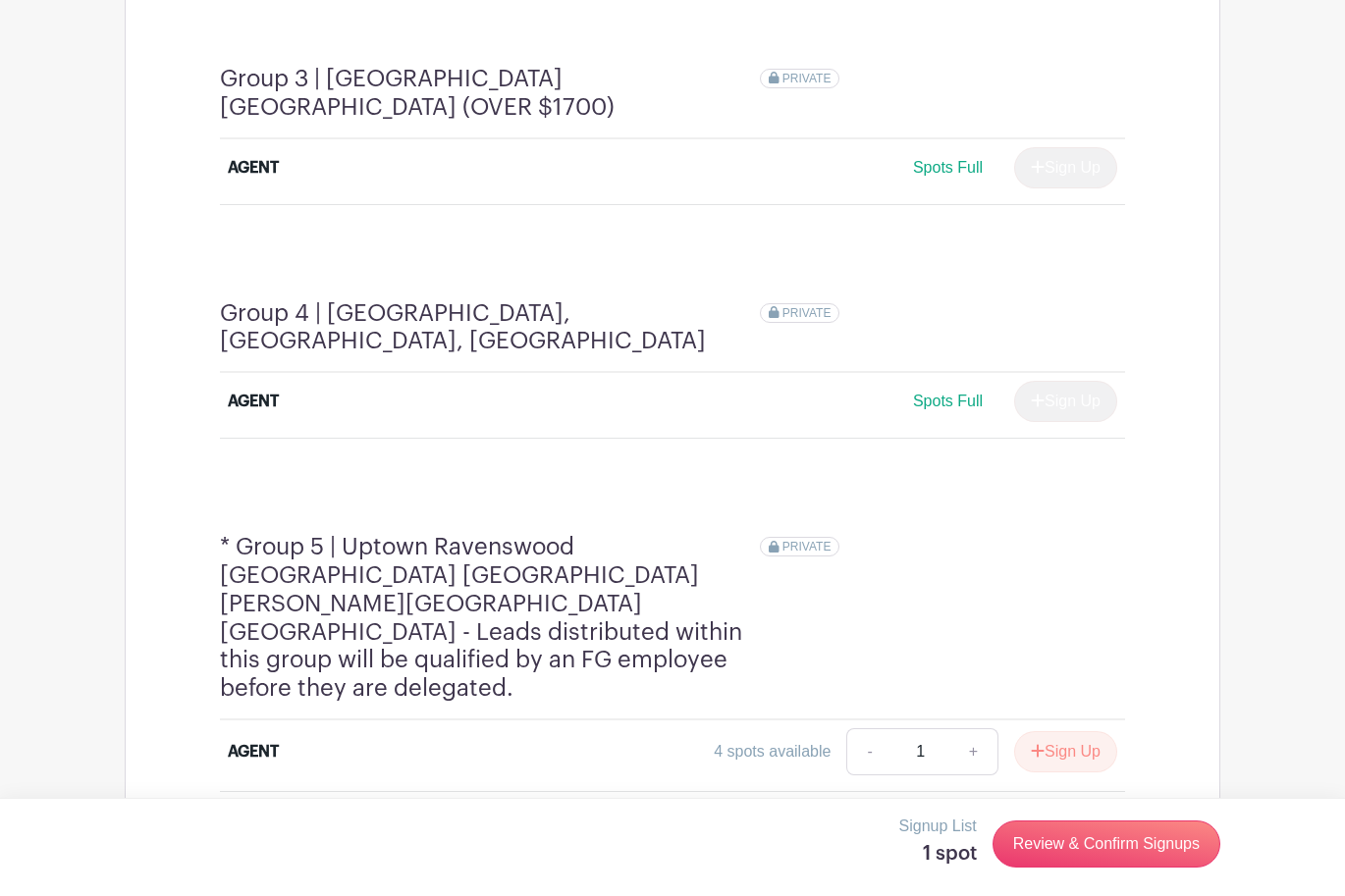
scroll to position [1971, 0]
click at [1044, 731] on button "Sign Up" at bounding box center [1065, 751] width 104 height 41
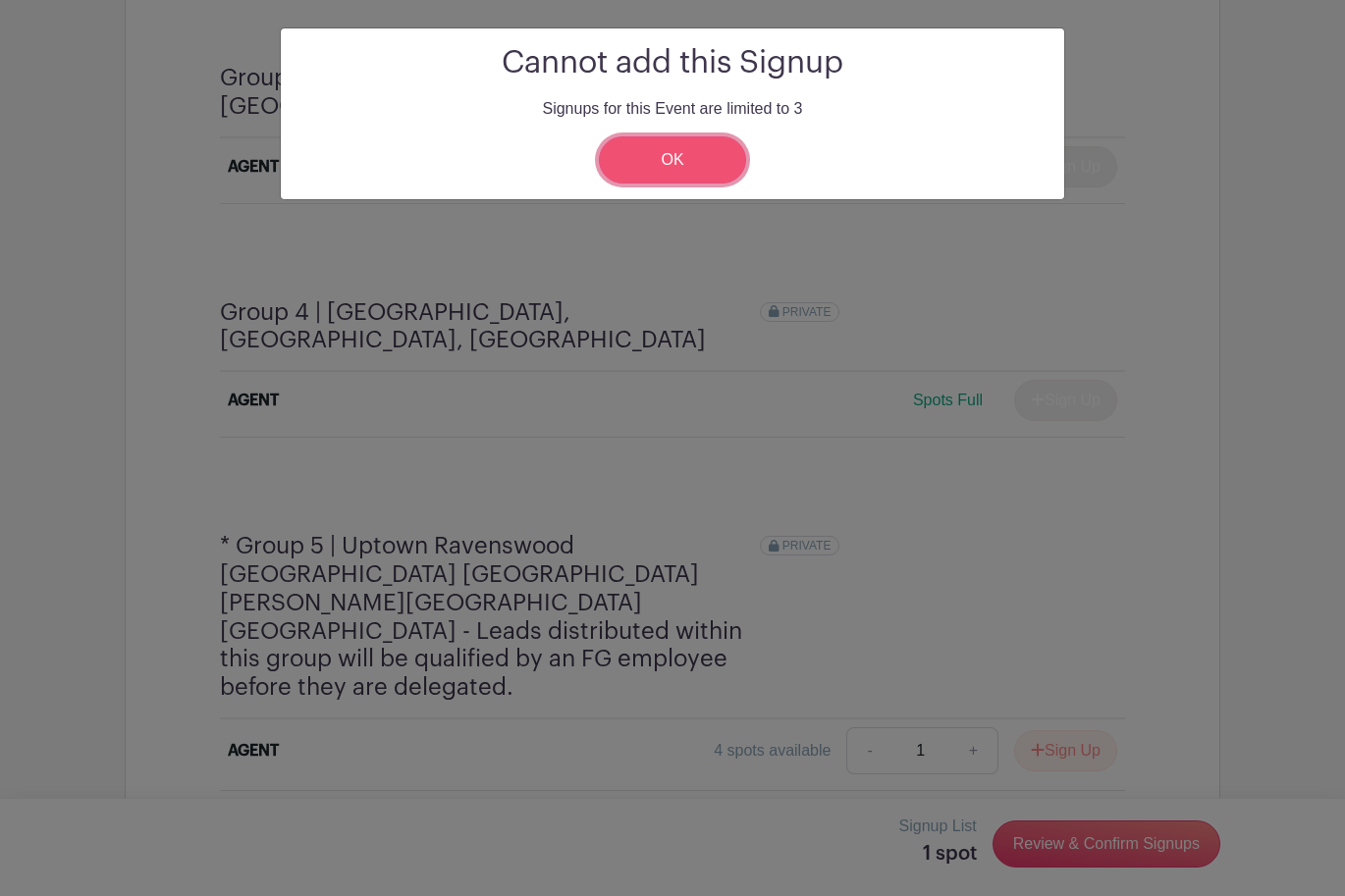
click at [663, 172] on link "OK" at bounding box center [672, 159] width 147 height 47
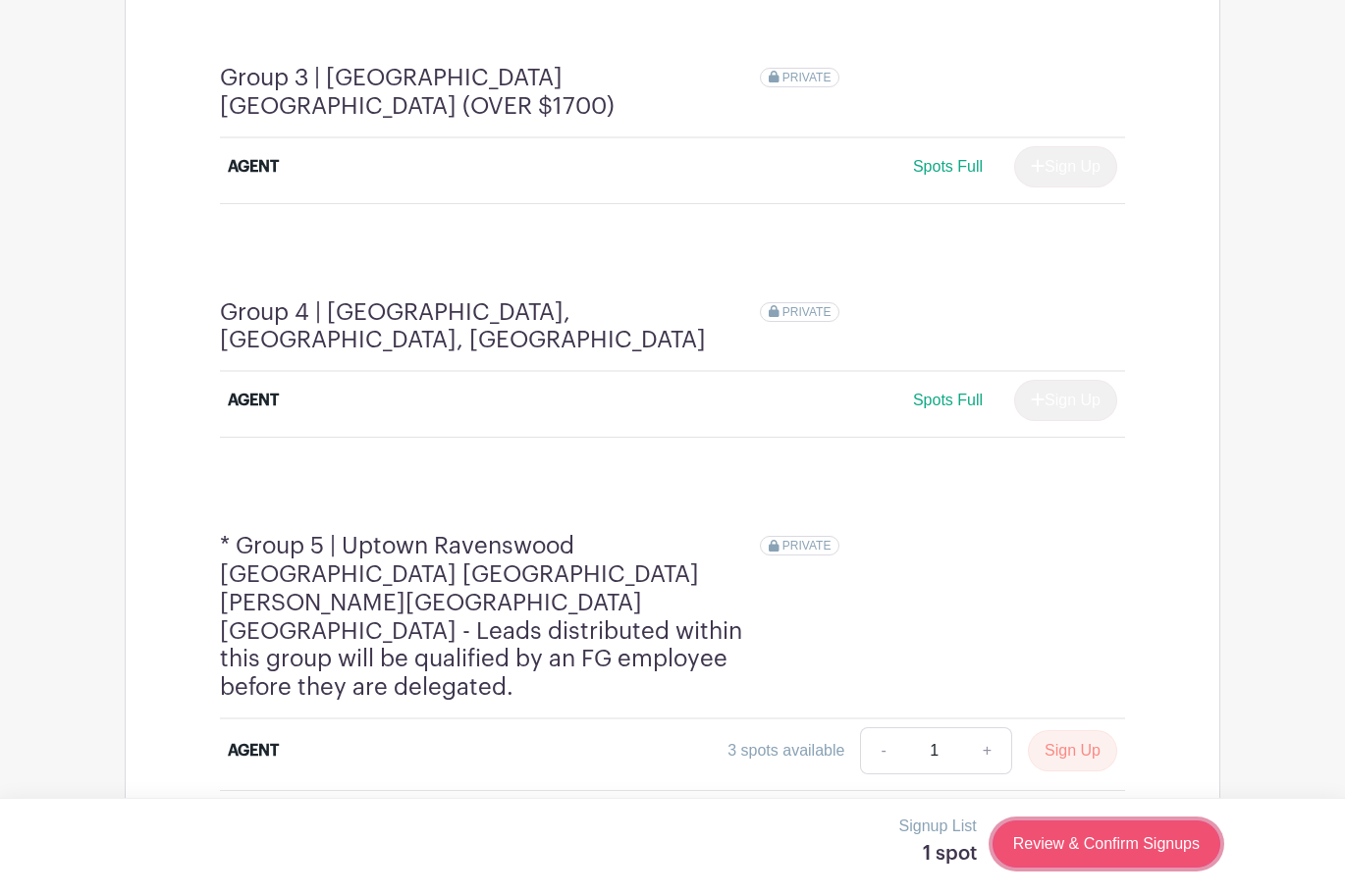
click at [1044, 861] on link "Review & Confirm Signups" at bounding box center [1106, 843] width 228 height 47
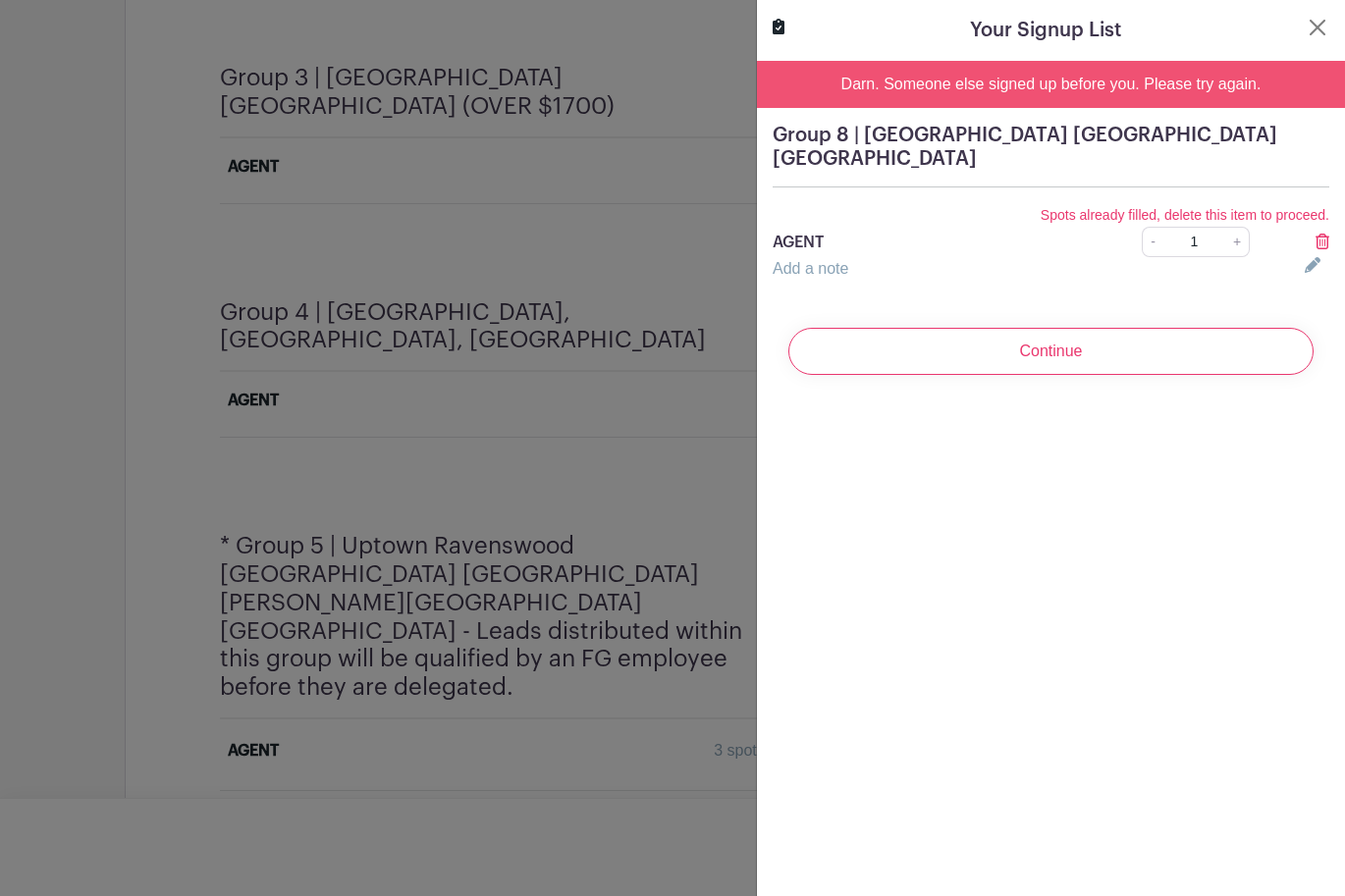
click at [1315, 234] on icon at bounding box center [1322, 242] width 14 height 16
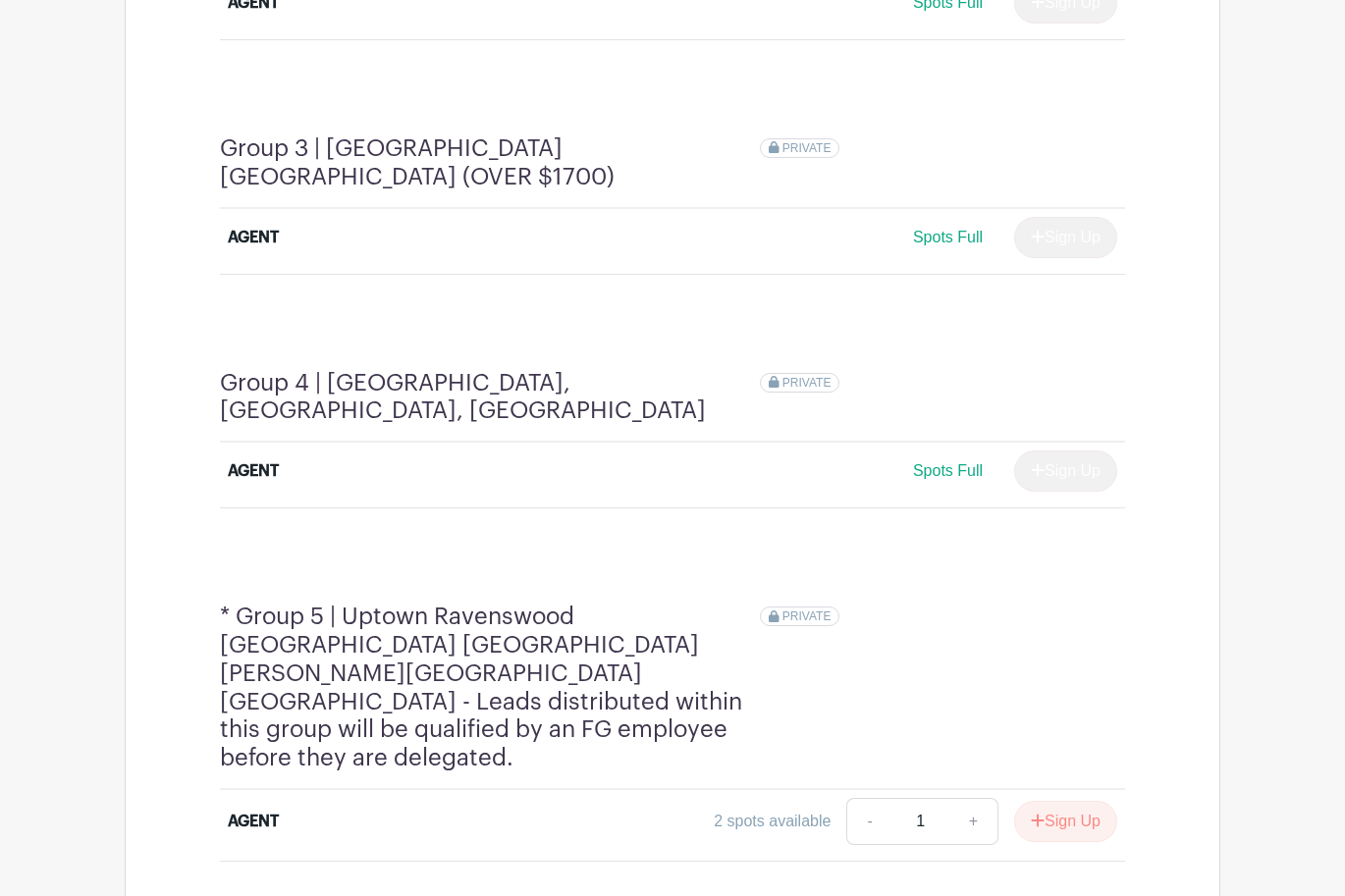
scroll to position [1903, 0]
click at [1063, 799] on button "Sign Up" at bounding box center [1065, 819] width 104 height 41
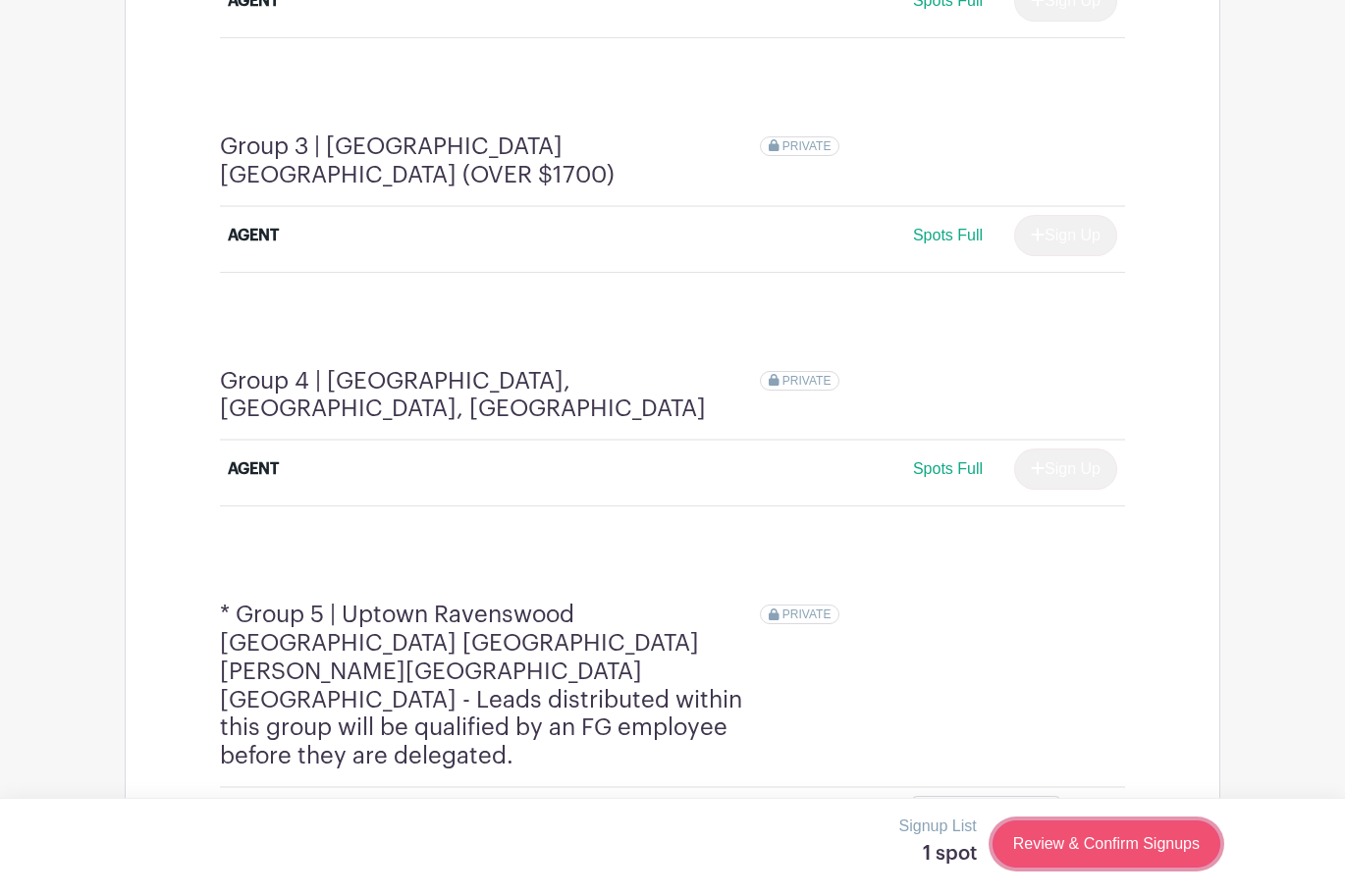
click at [1050, 843] on link "Review & Confirm Signups" at bounding box center [1106, 843] width 228 height 47
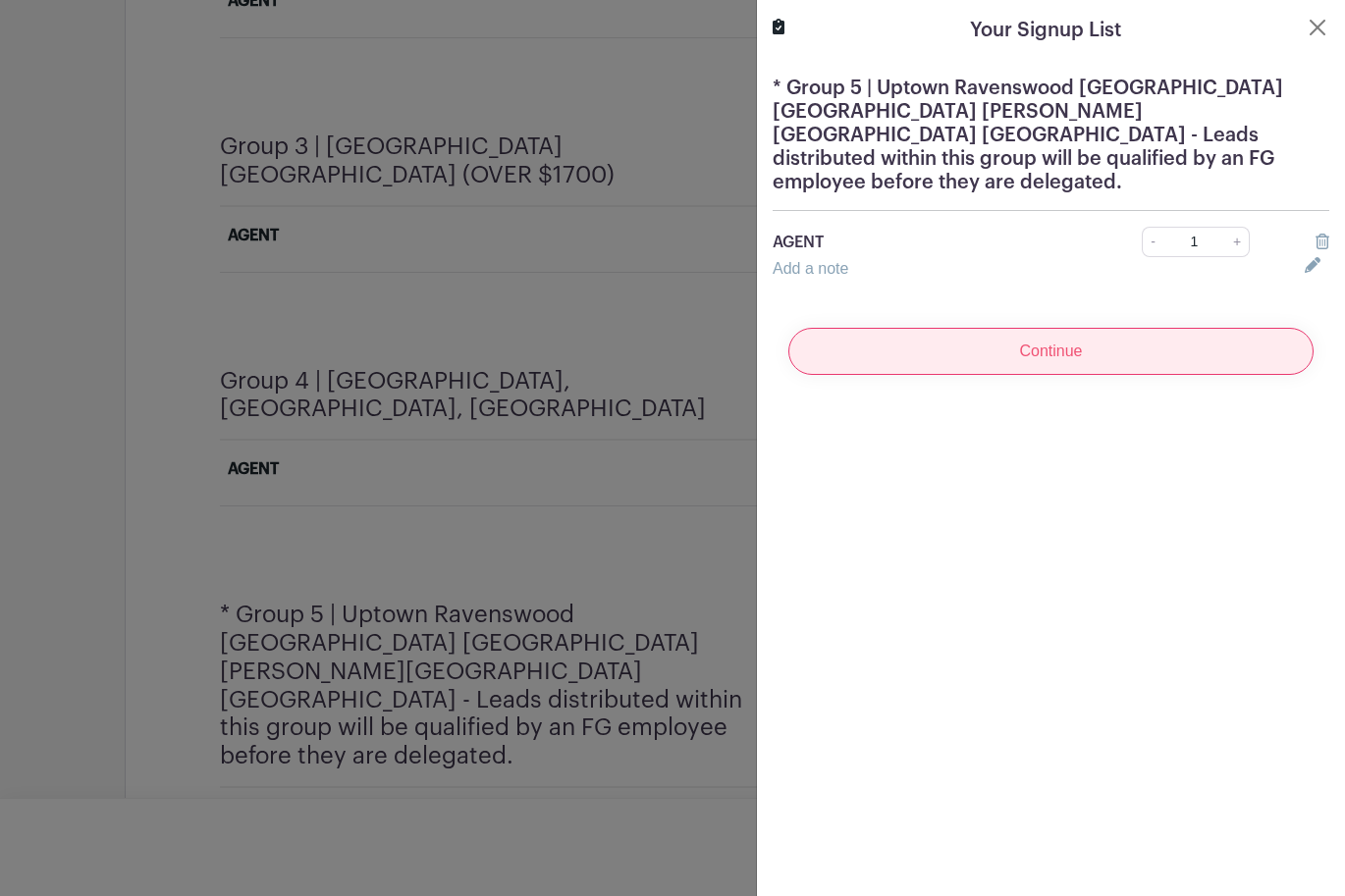
click at [1051, 348] on input "Continue" at bounding box center [1050, 350] width 525 height 47
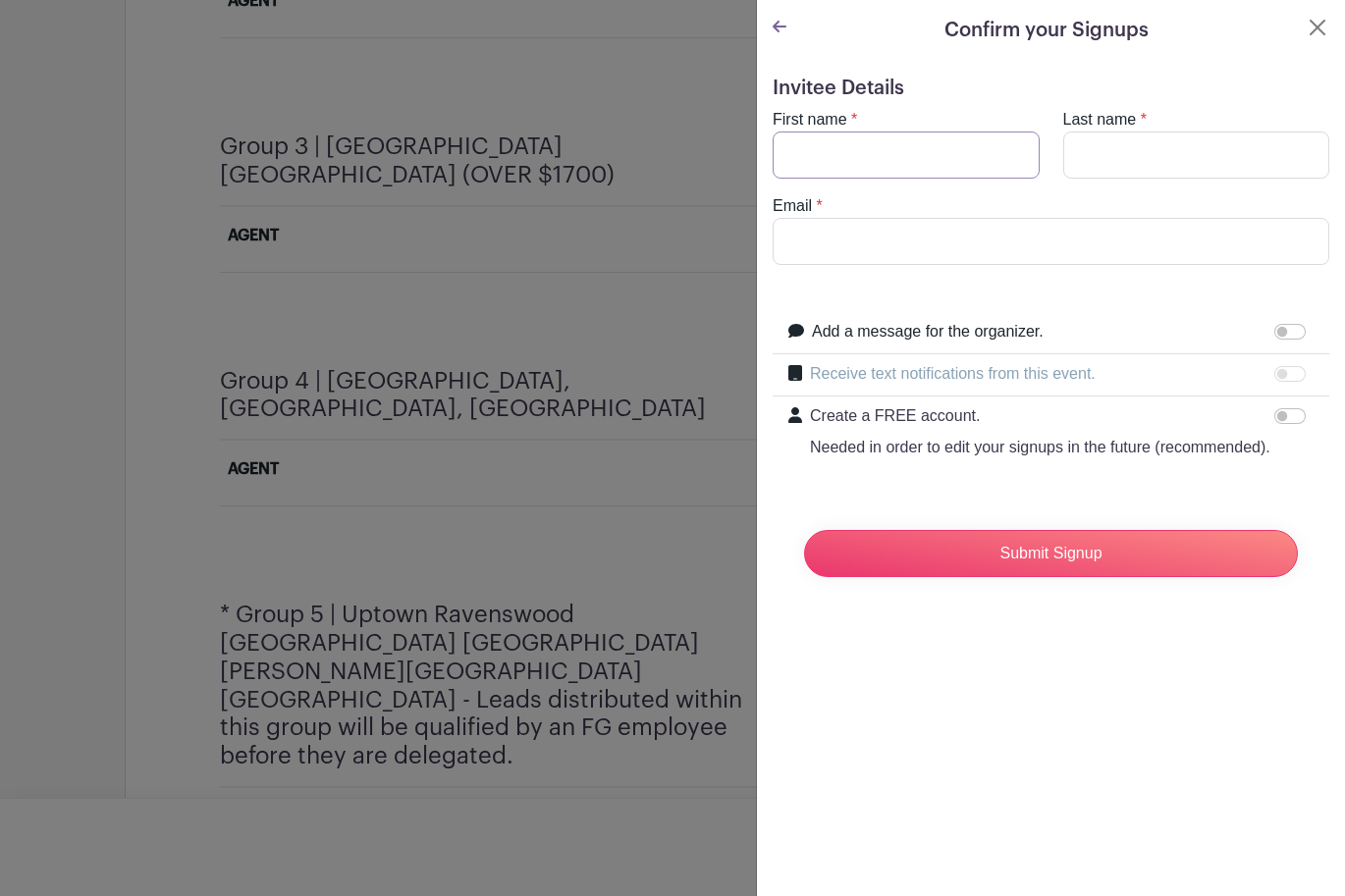
click at [870, 166] on input "First name" at bounding box center [906, 154] width 267 height 47
type input "[PERSON_NAME]"
click at [1126, 145] on input "Last name" at bounding box center [1197, 154] width 267 height 47
type input "Joffe"
click at [1126, 232] on input "Email" at bounding box center [1050, 241] width 557 height 47
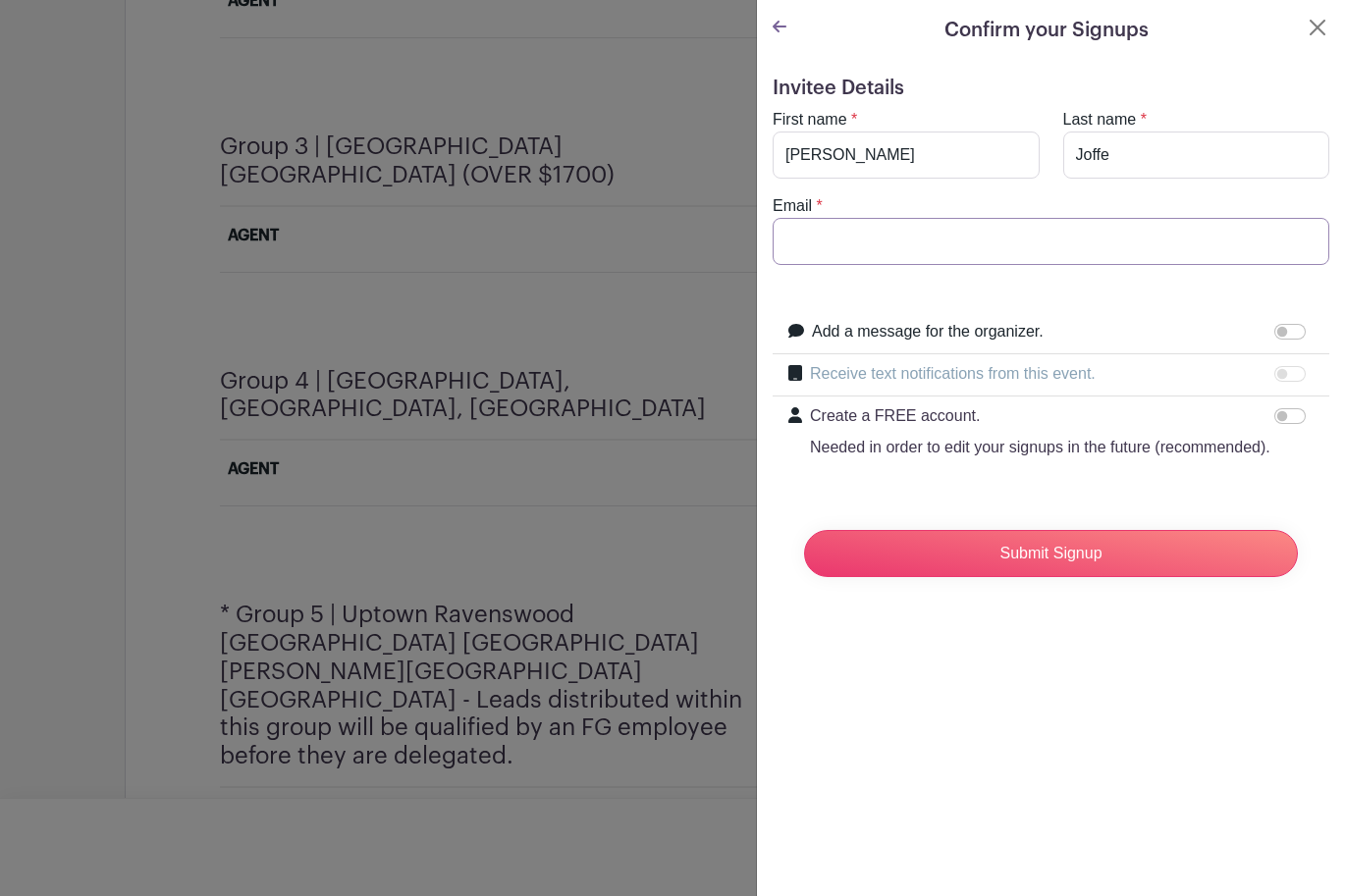
type input "[PERSON_NAME][EMAIL_ADDRESS][DOMAIN_NAME]"
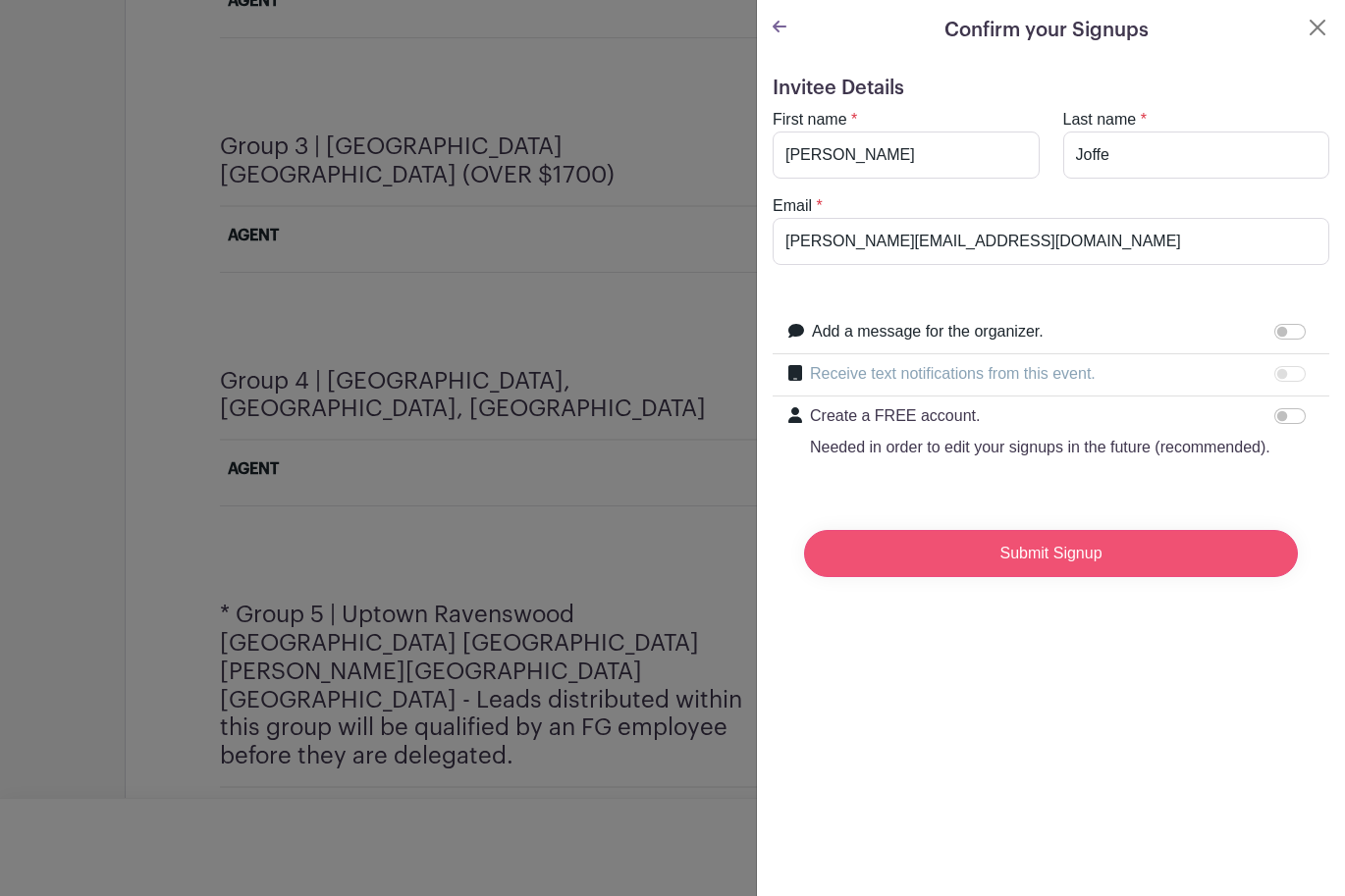
click at [1038, 566] on input "Submit Signup" at bounding box center [1050, 553] width 494 height 47
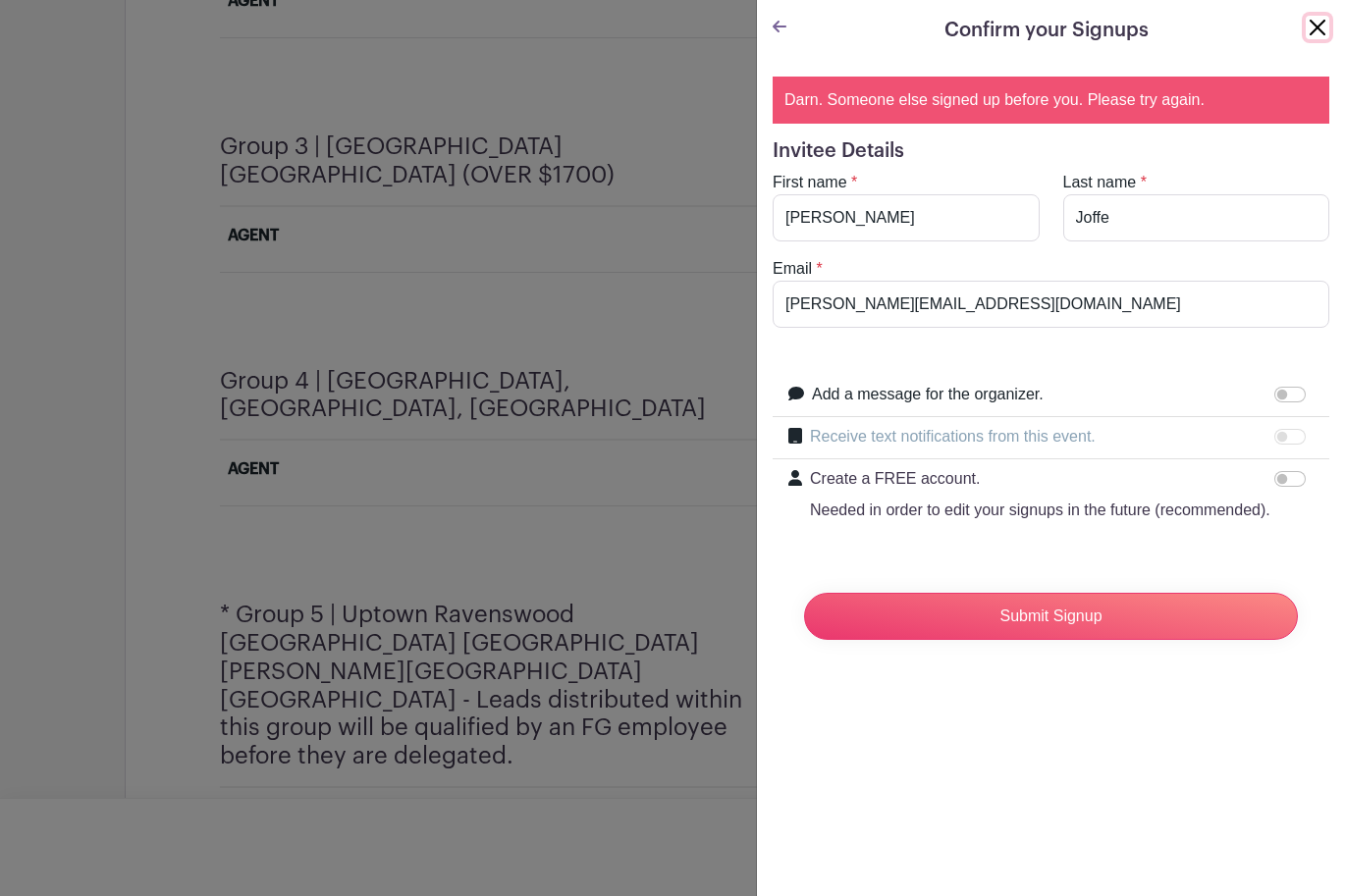
click at [1313, 30] on button "Close" at bounding box center [1317, 28] width 24 height 24
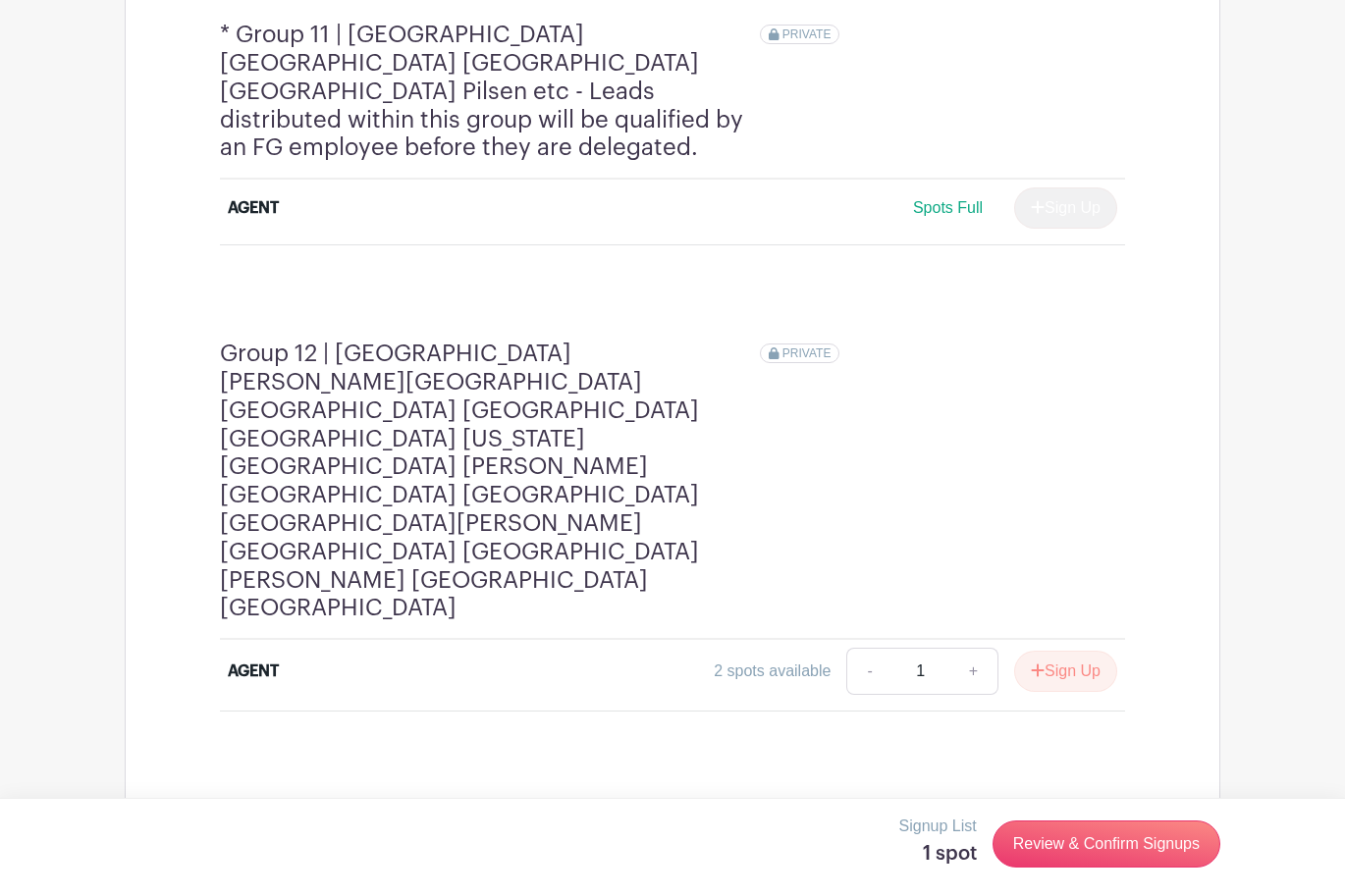
scroll to position [4716, 0]
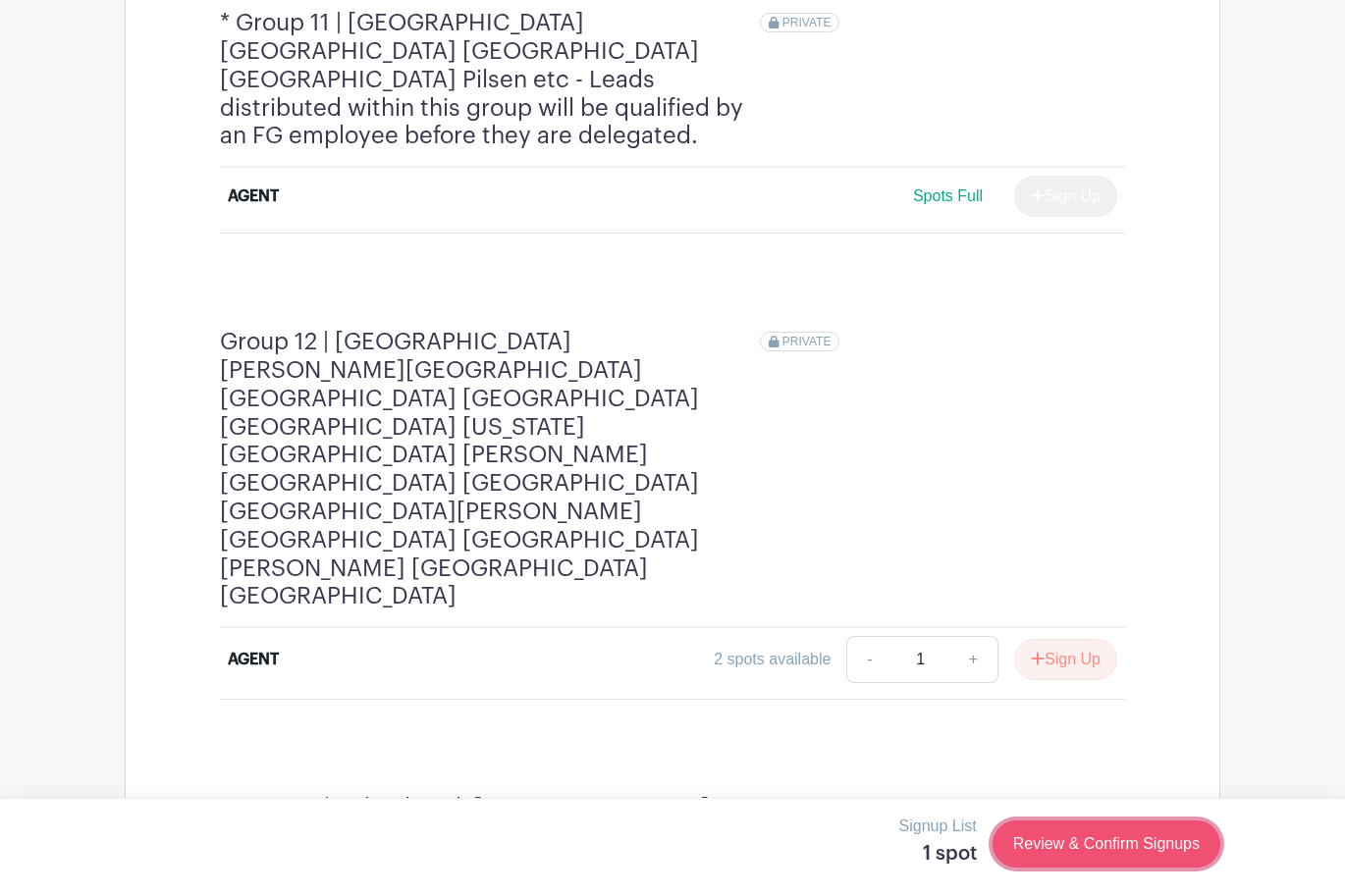
click at [1035, 839] on link "Review & Confirm Signups" at bounding box center [1106, 843] width 228 height 47
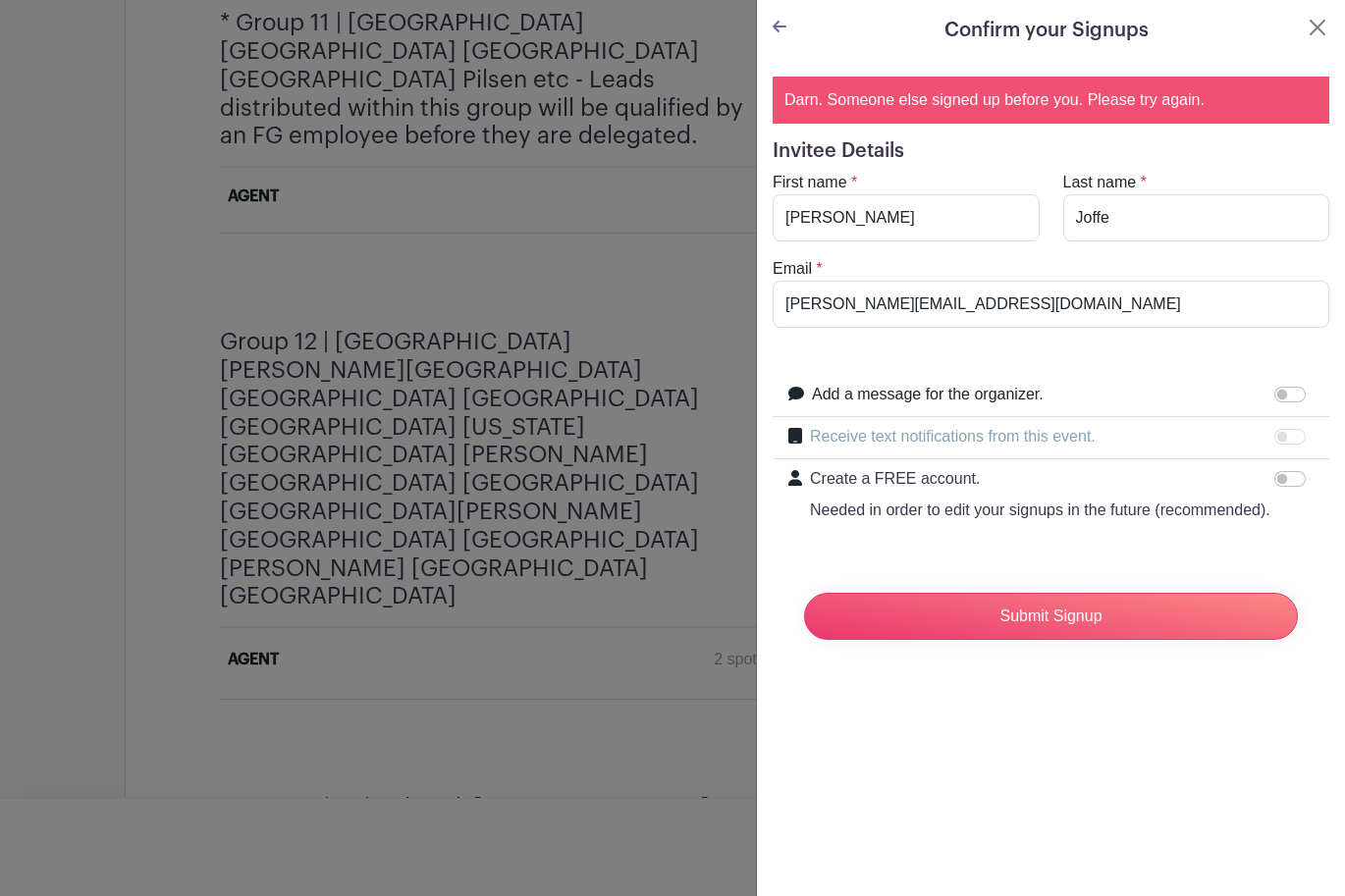
click at [1297, 34] on div "Confirm your Signups" at bounding box center [1050, 31] width 557 height 30
click at [788, 41] on div "Confirm your Signups" at bounding box center [1050, 31] width 557 height 30
click at [778, 31] on icon at bounding box center [780, 27] width 14 height 12
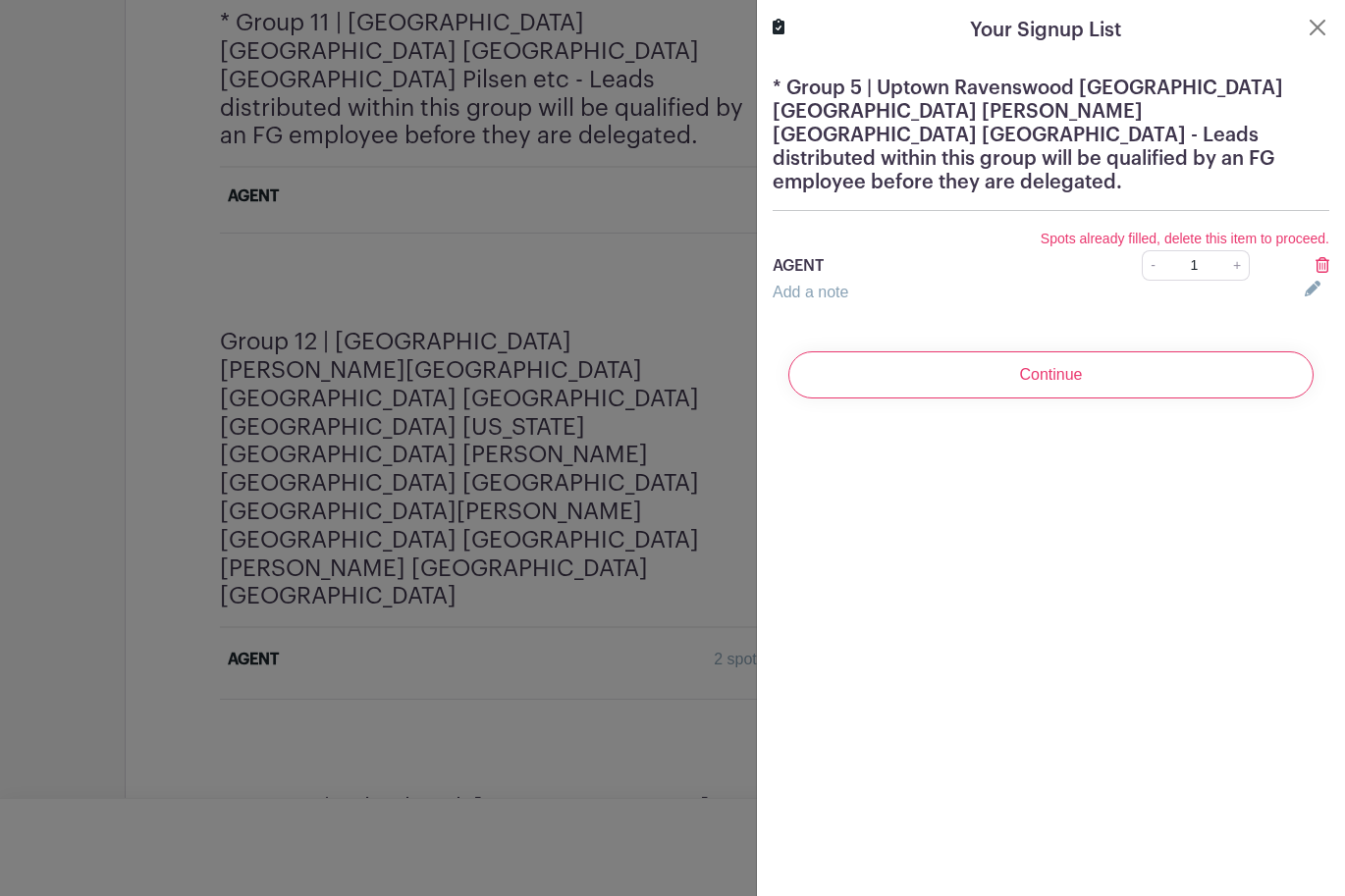
click at [1311, 281] on div at bounding box center [1316, 293] width 48 height 24
click at [1318, 257] on icon at bounding box center [1322, 265] width 14 height 16
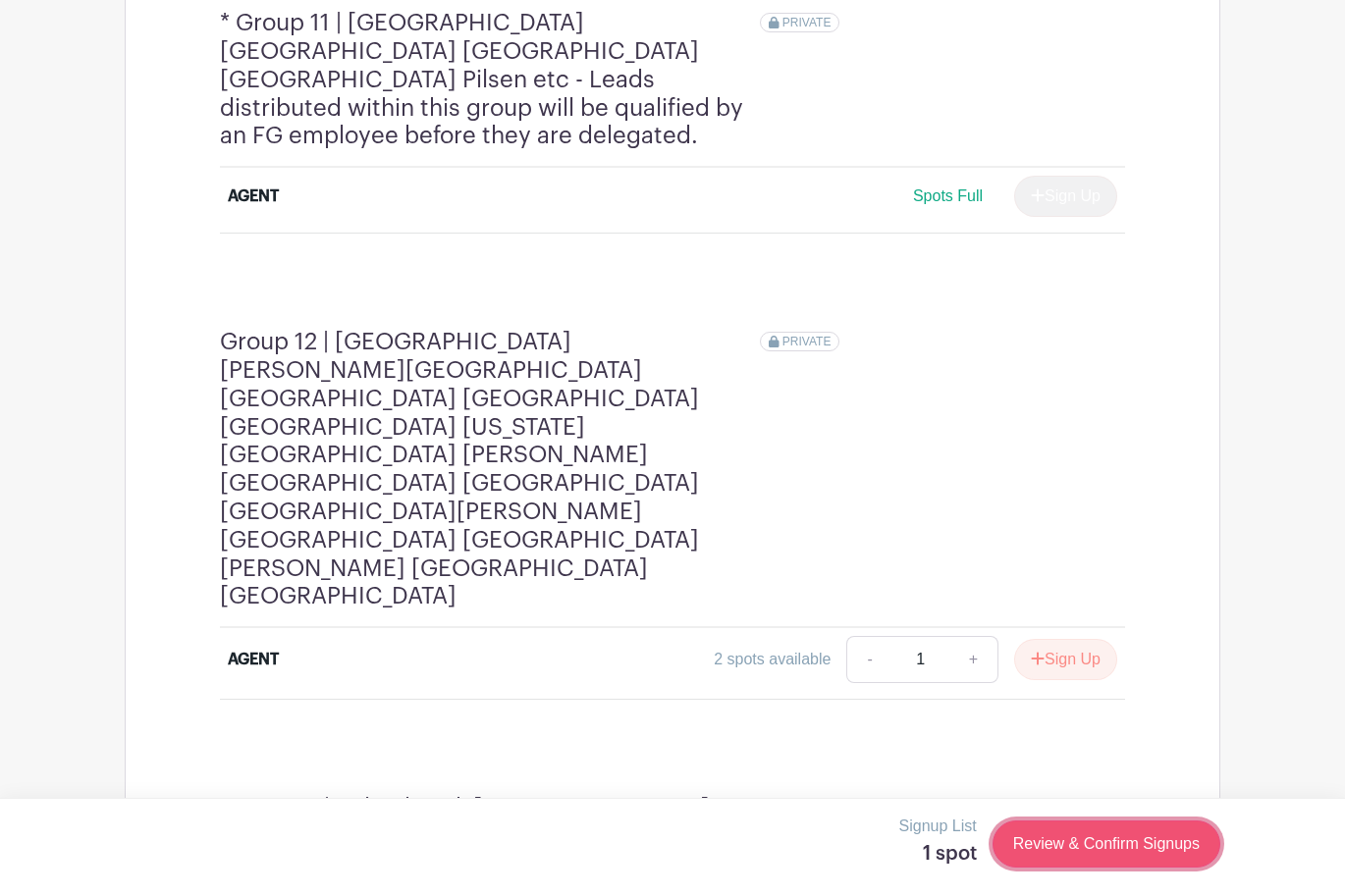
click at [1081, 836] on link "Review & Confirm Signups" at bounding box center [1106, 843] width 228 height 47
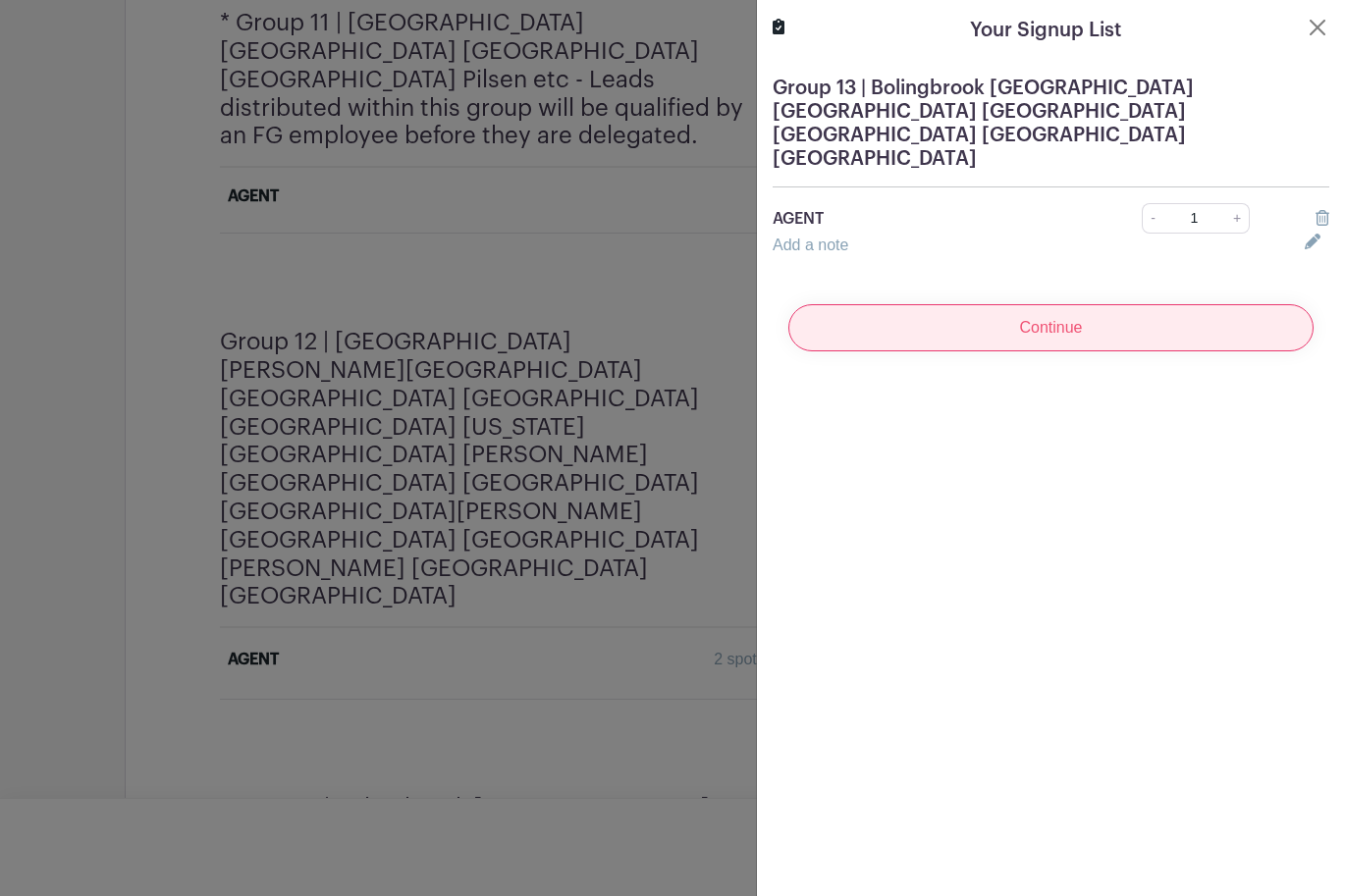
click at [1067, 305] on input "Continue" at bounding box center [1050, 328] width 525 height 47
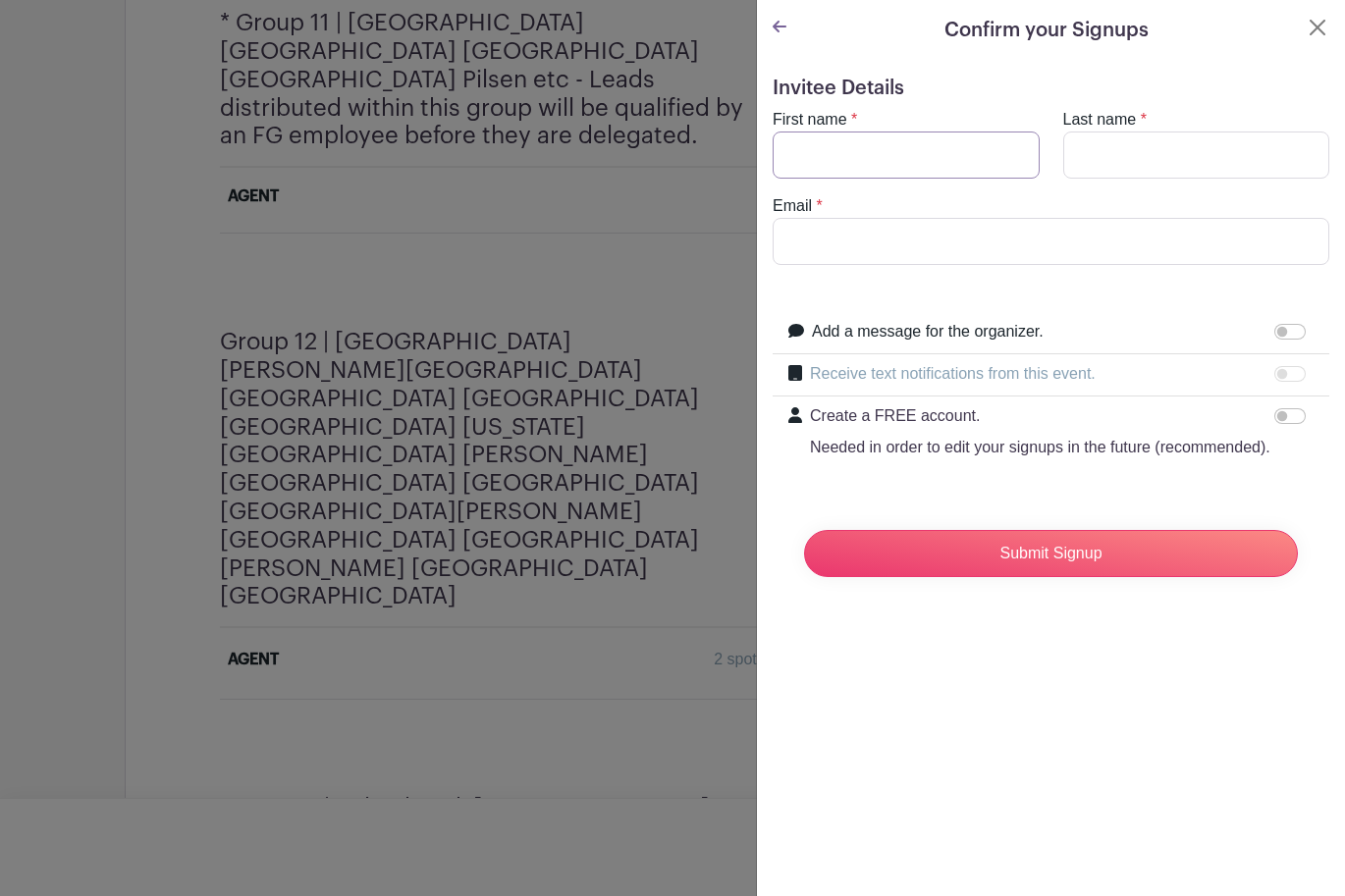
click at [880, 166] on input "First name" at bounding box center [906, 154] width 267 height 47
click at [904, 205] on div "Email *" at bounding box center [1050, 229] width 580 height 71
click at [866, 133] on input "First name" at bounding box center [906, 154] width 267 height 47
type input "[PERSON_NAME]"
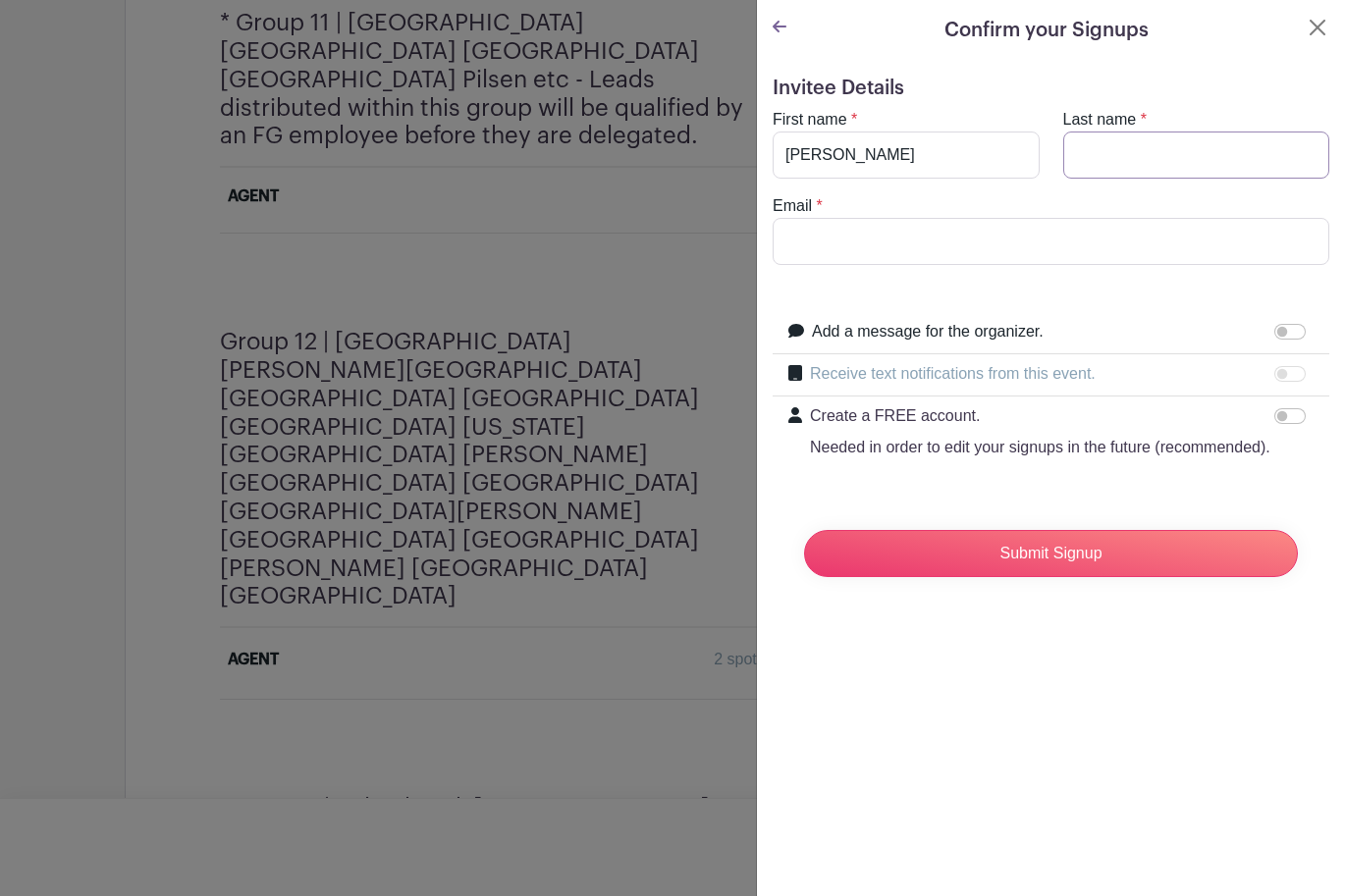
click at [1135, 157] on input "Last name" at bounding box center [1197, 154] width 267 height 47
type input "Joffe"
click at [1065, 243] on input "Email" at bounding box center [1050, 241] width 557 height 47
paste input "[PERSON_NAME][EMAIL_ADDRESS][DOMAIN_NAME]"
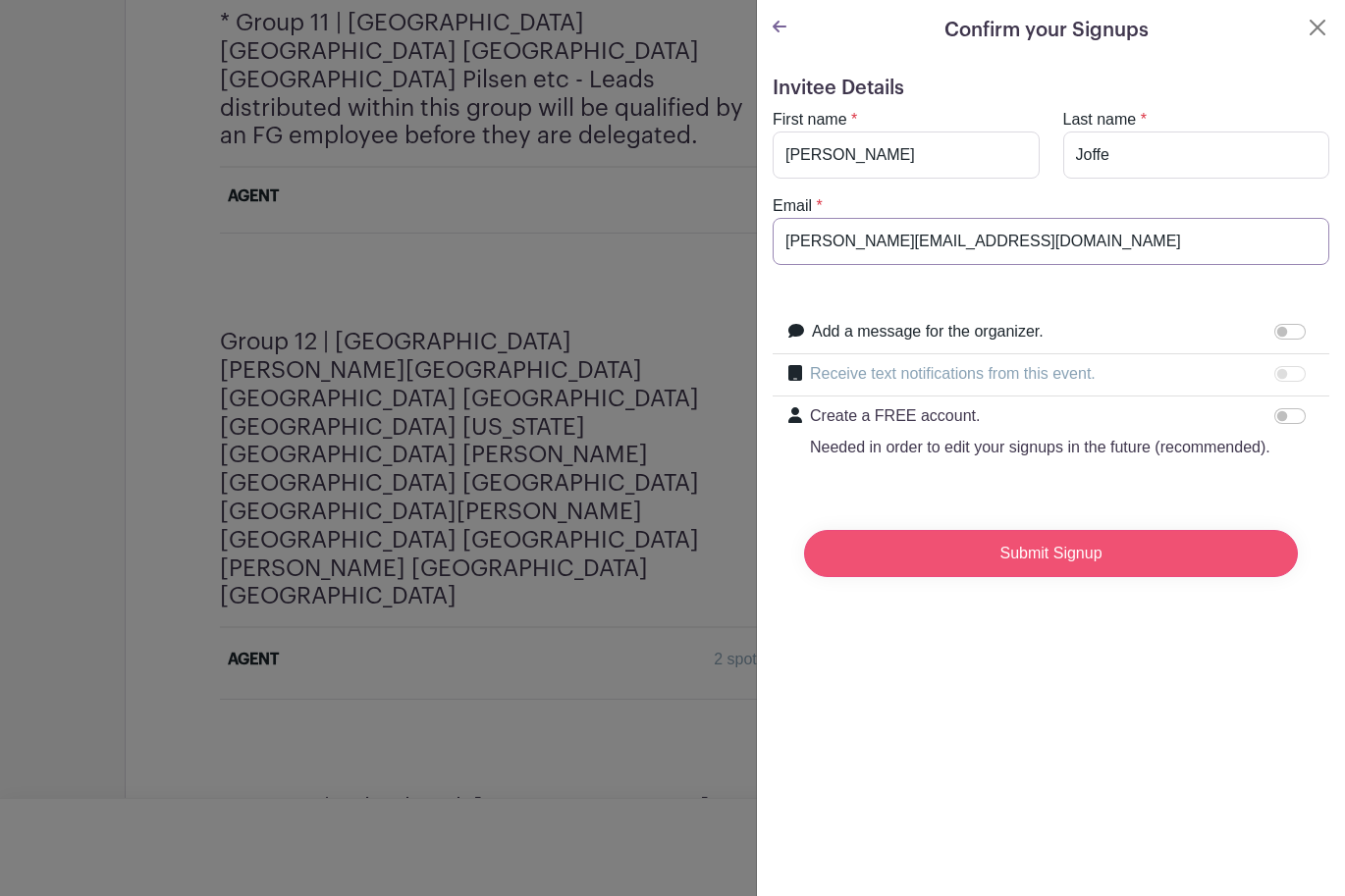
type input "[PERSON_NAME][EMAIL_ADDRESS][DOMAIN_NAME]"
click at [1011, 551] on input "Submit Signup" at bounding box center [1050, 553] width 494 height 47
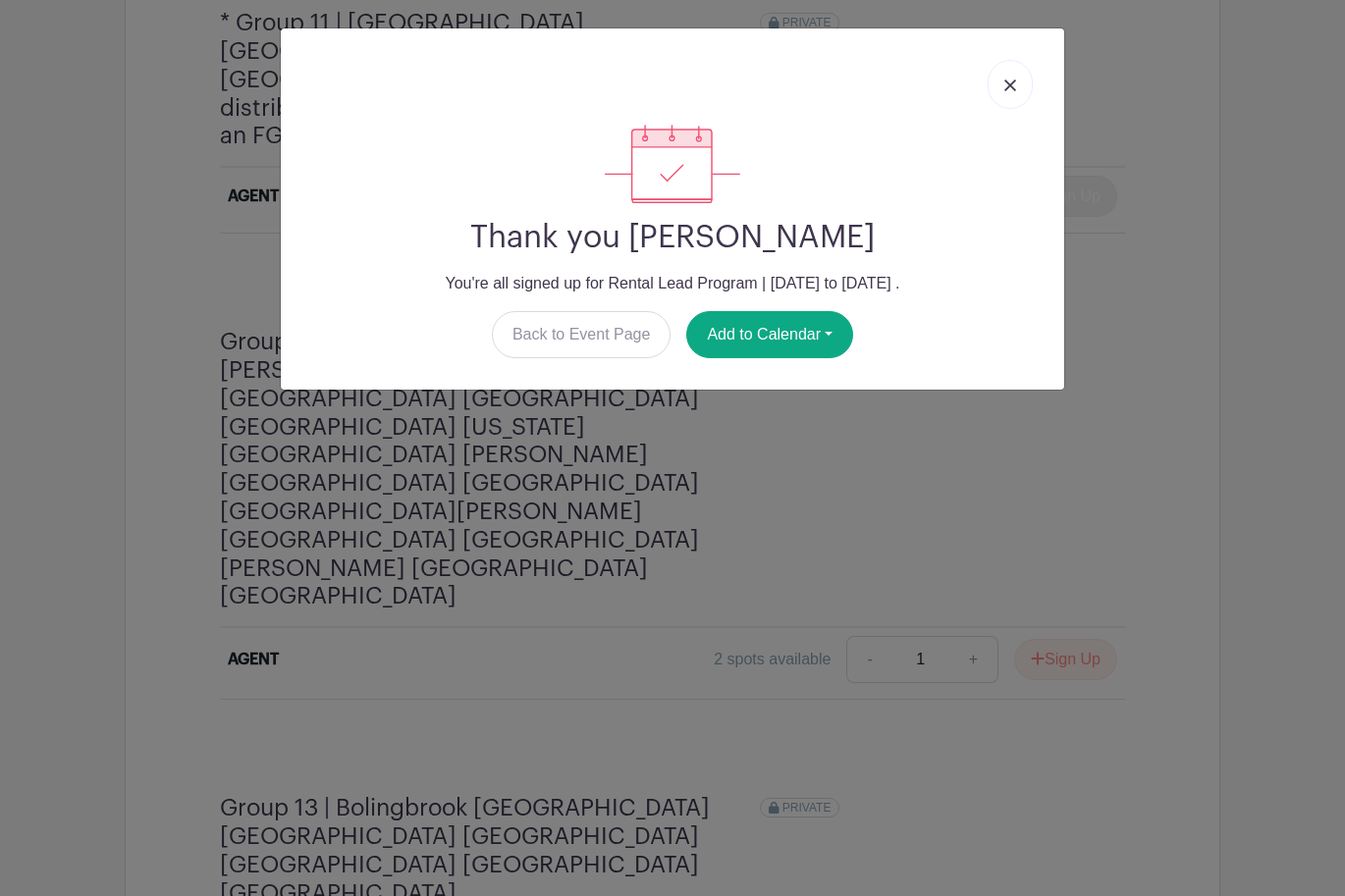
click at [1019, 84] on link at bounding box center [1009, 84] width 45 height 49
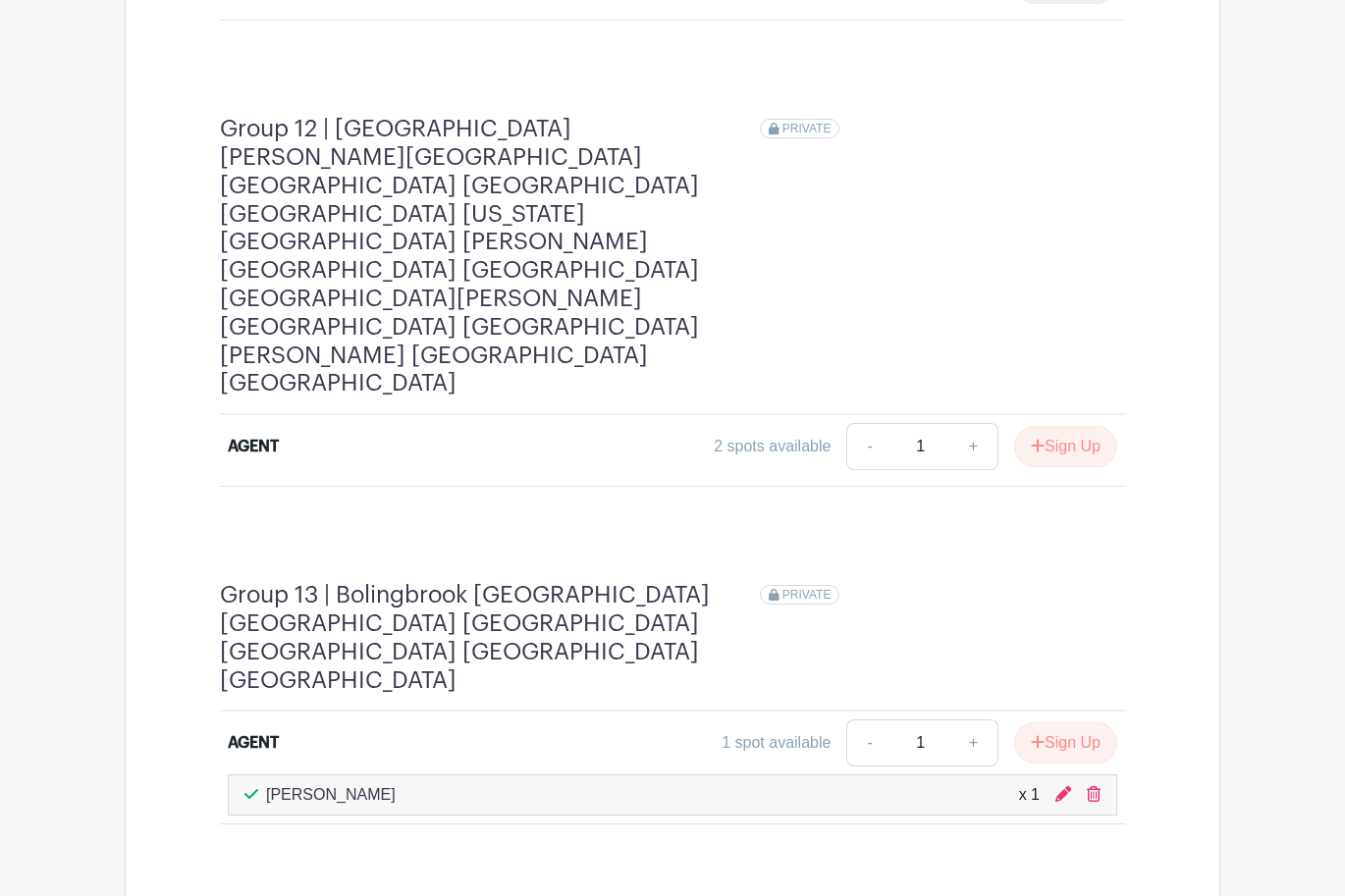
scroll to position [5077, 0]
